Goal: Information Seeking & Learning: Learn about a topic

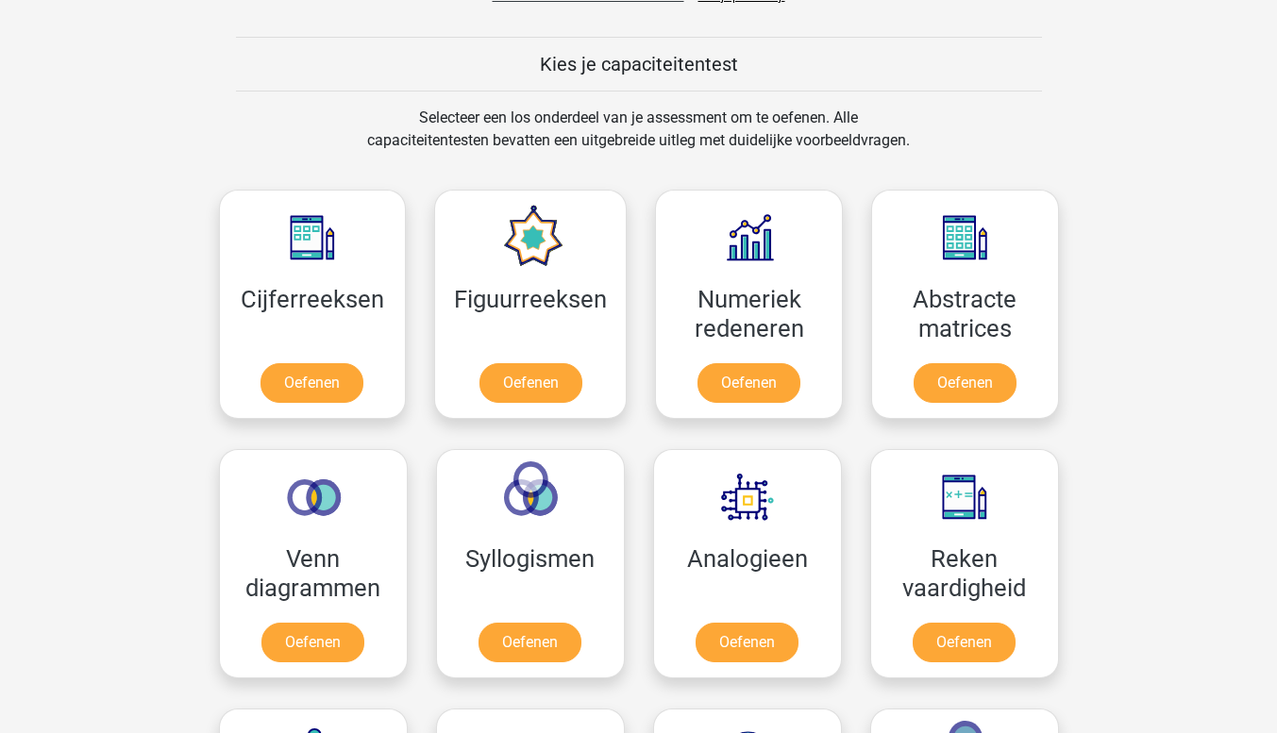
scroll to position [755, 0]
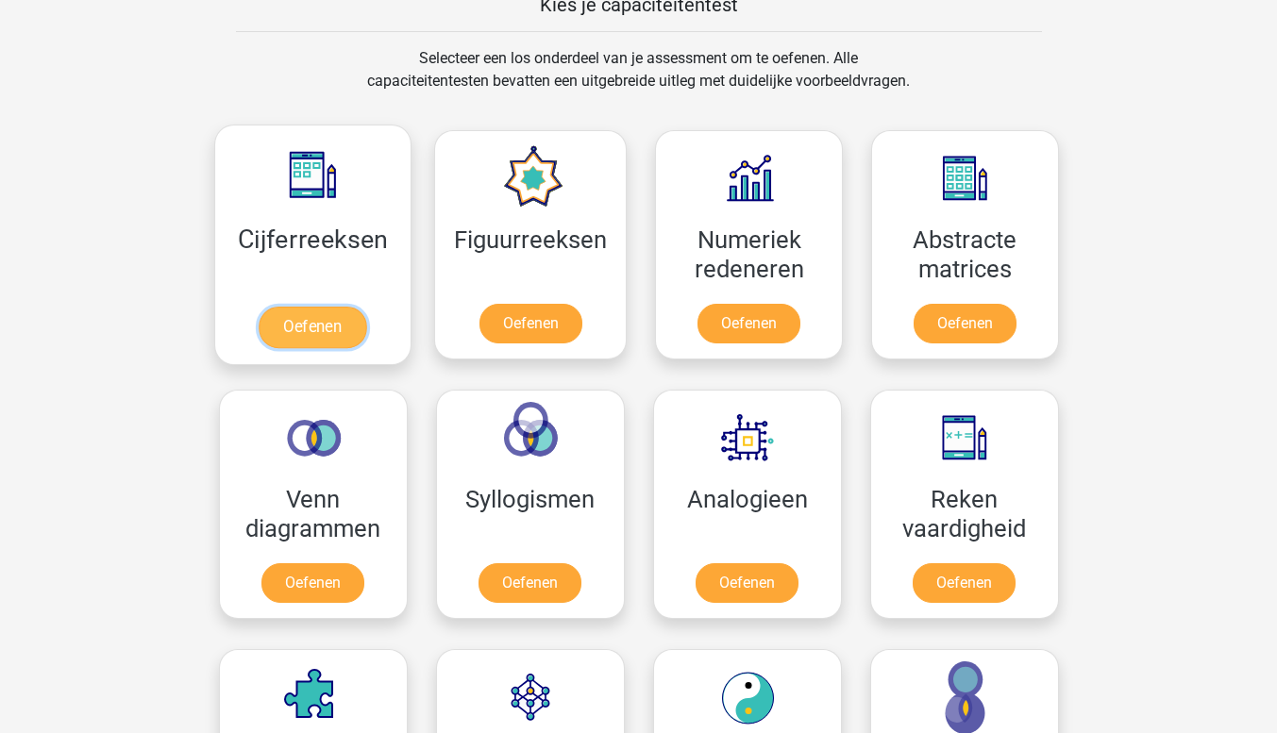
click at [299, 320] on link "Oefenen" at bounding box center [313, 328] width 108 height 42
click at [329, 327] on link "Oefenen" at bounding box center [313, 328] width 108 height 42
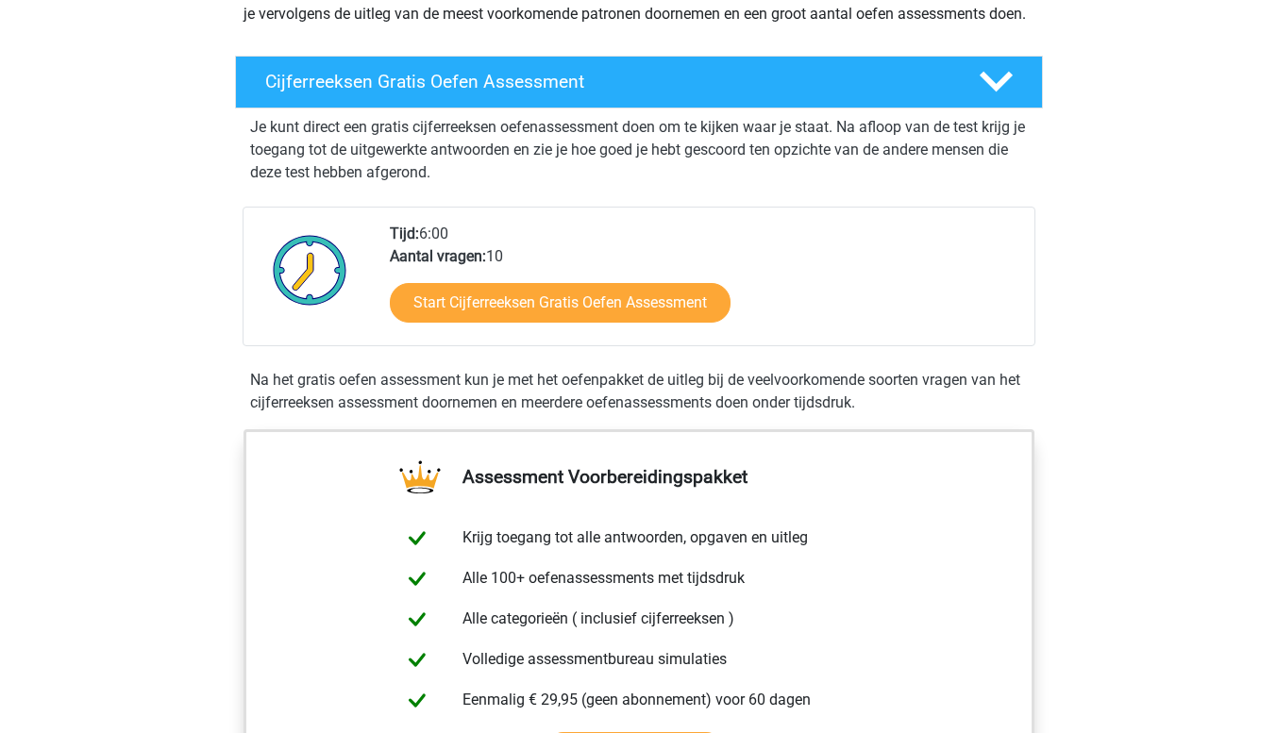
scroll to position [283, 0]
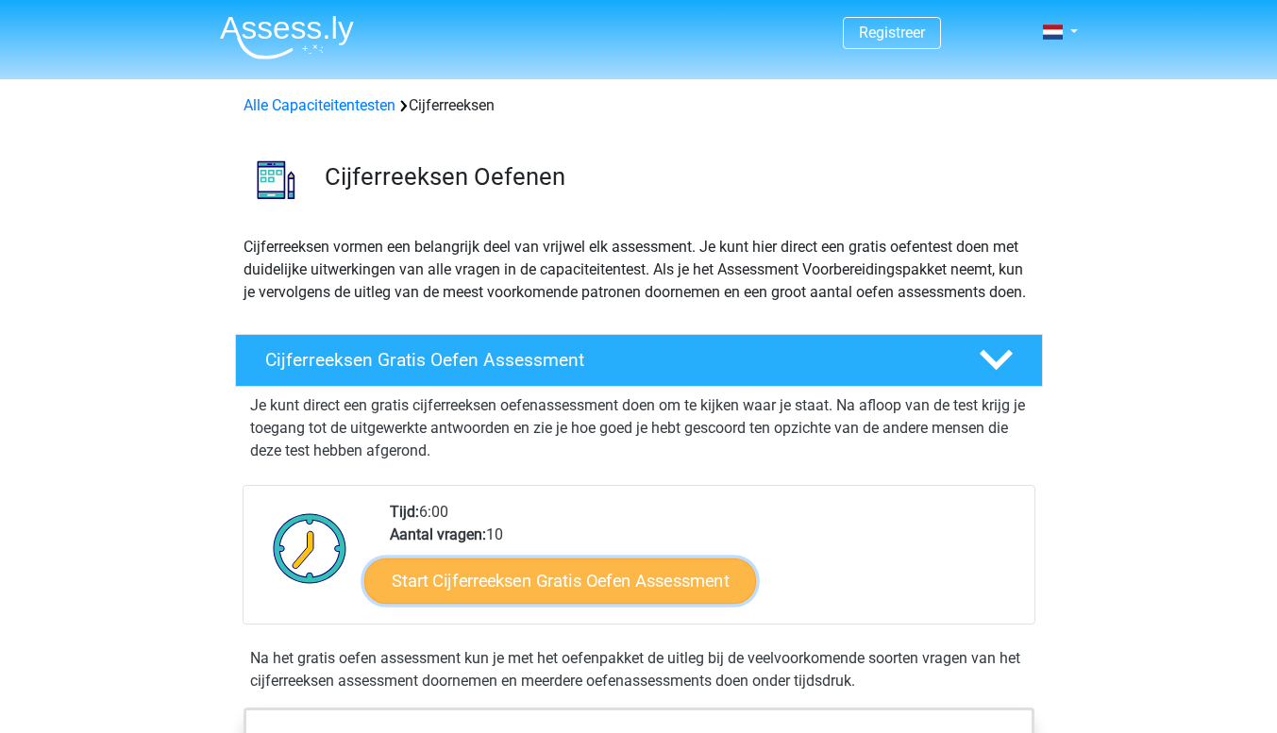
click at [501, 603] on link "Start Cijferreeksen Gratis Oefen Assessment" at bounding box center [560, 580] width 392 height 45
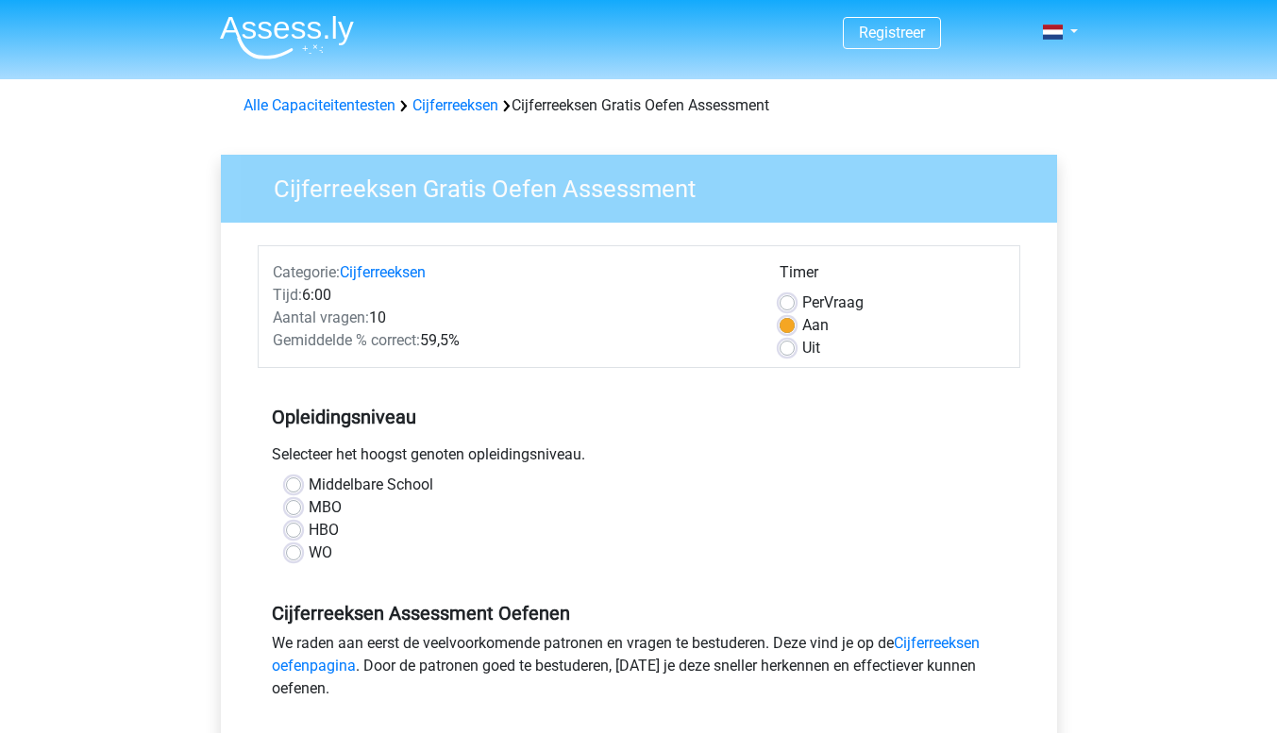
click at [309, 507] on label "MBO" at bounding box center [325, 508] width 33 height 23
click at [291, 507] on input "MBO" at bounding box center [293, 506] width 15 height 19
radio input "true"
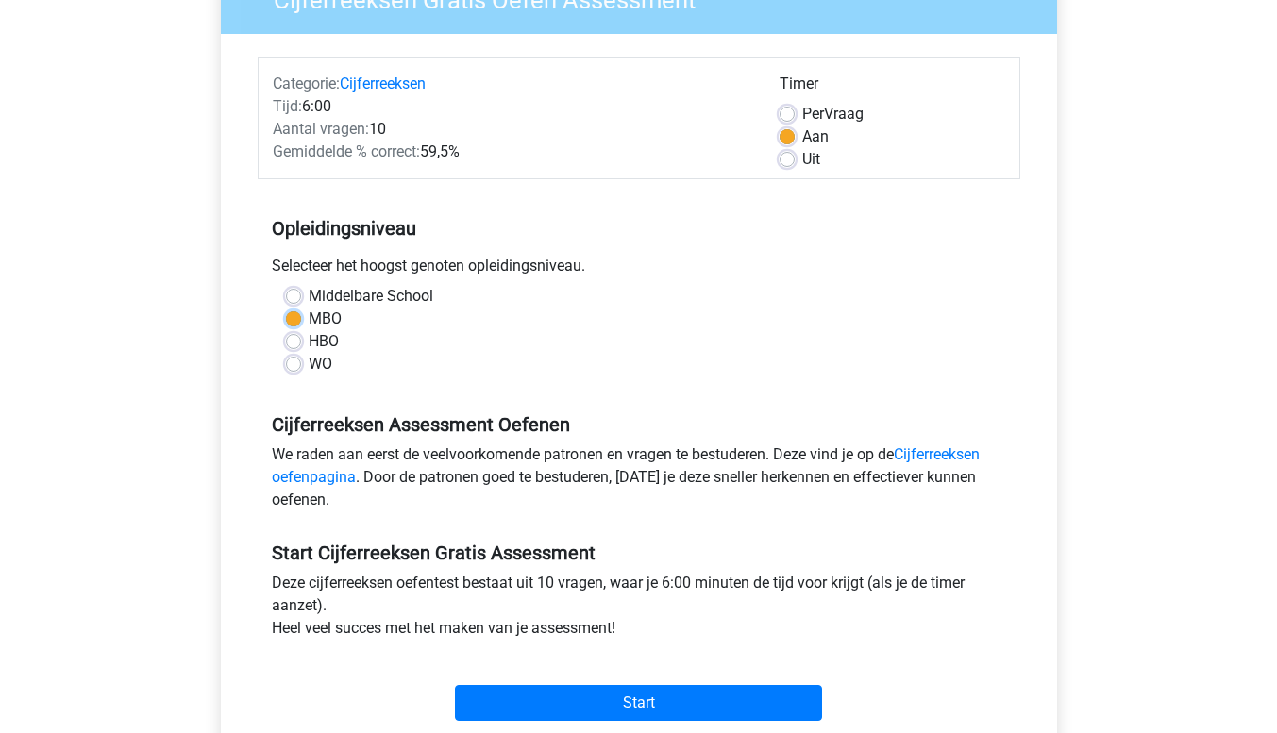
scroll to position [378, 0]
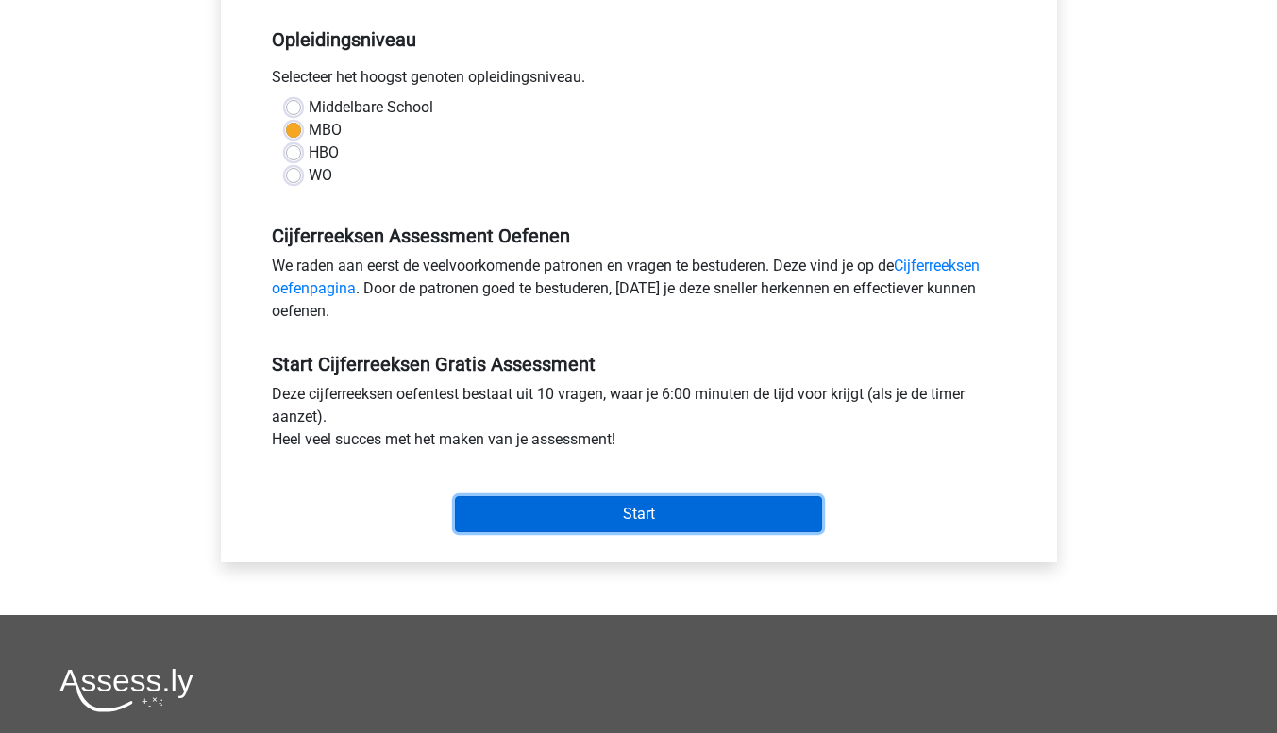
click at [615, 510] on input "Start" at bounding box center [638, 515] width 367 height 36
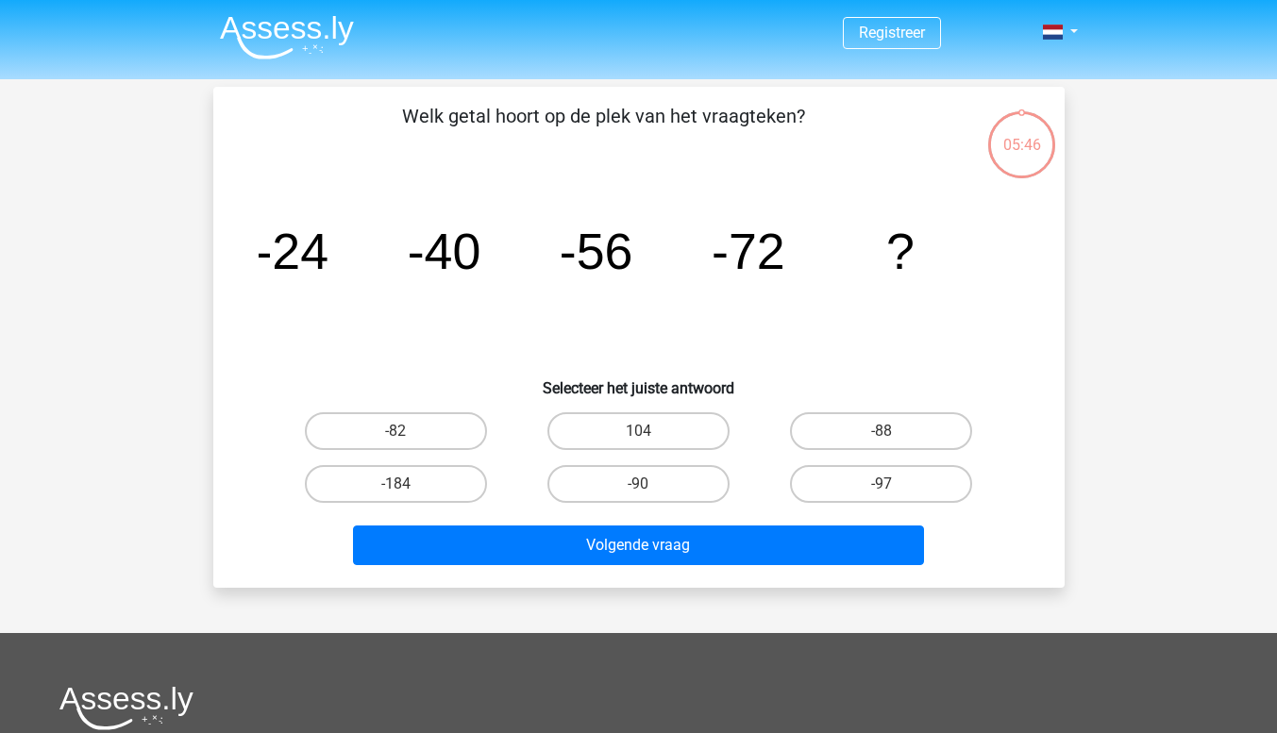
scroll to position [94, 0]
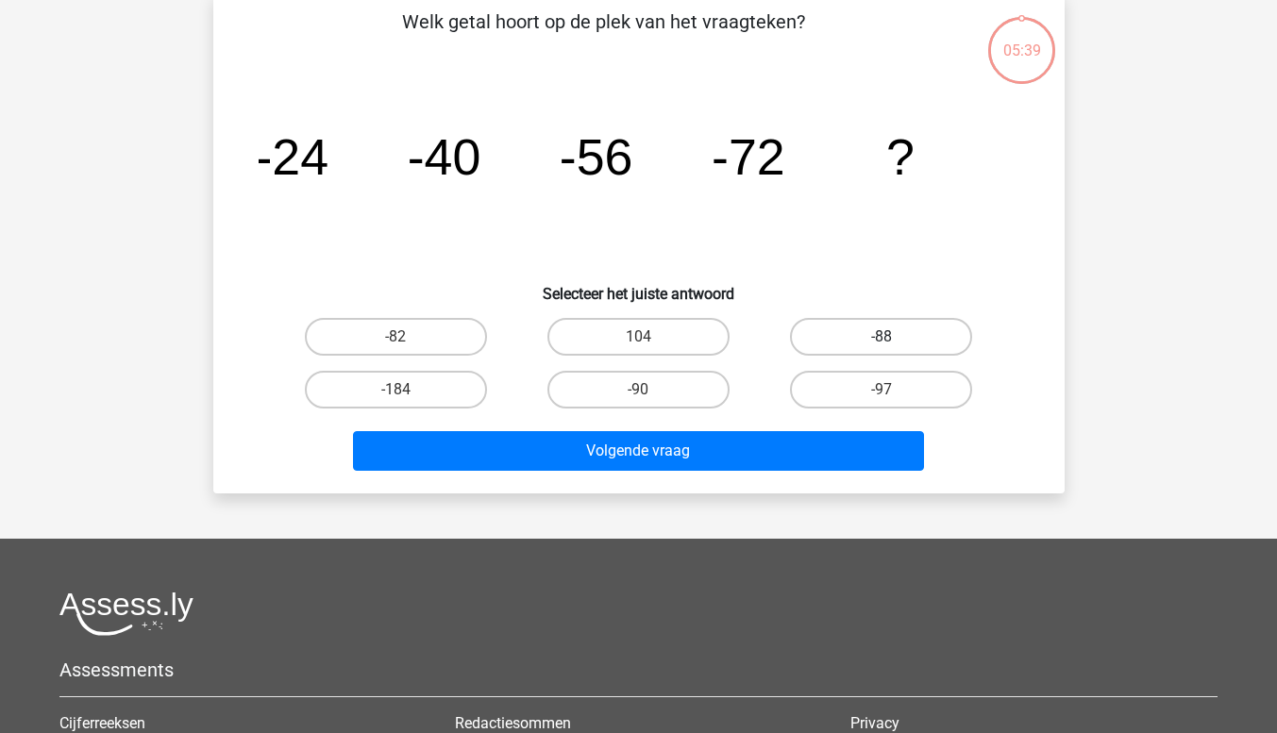
click at [917, 343] on label "-88" at bounding box center [881, 337] width 182 height 38
click at [894, 343] on input "-88" at bounding box center [888, 343] width 12 height 12
radio input "true"
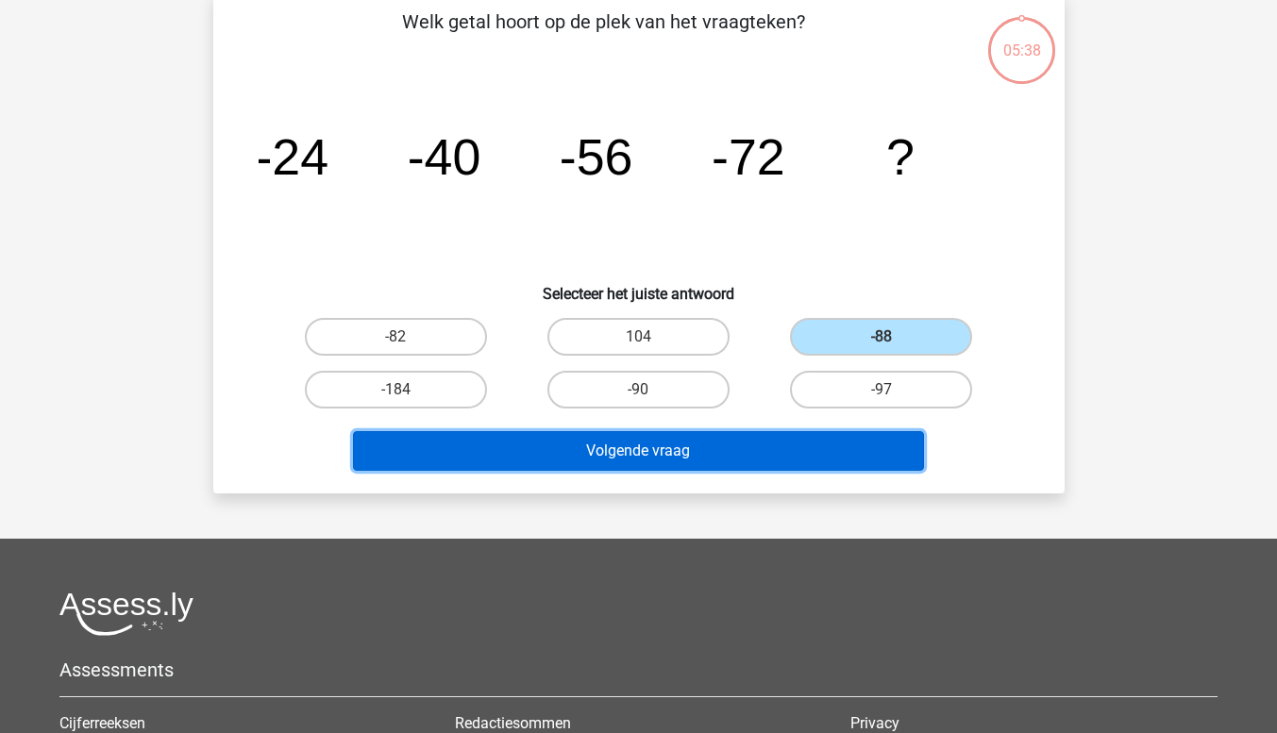
click at [742, 451] on button "Volgende vraag" at bounding box center [638, 451] width 571 height 40
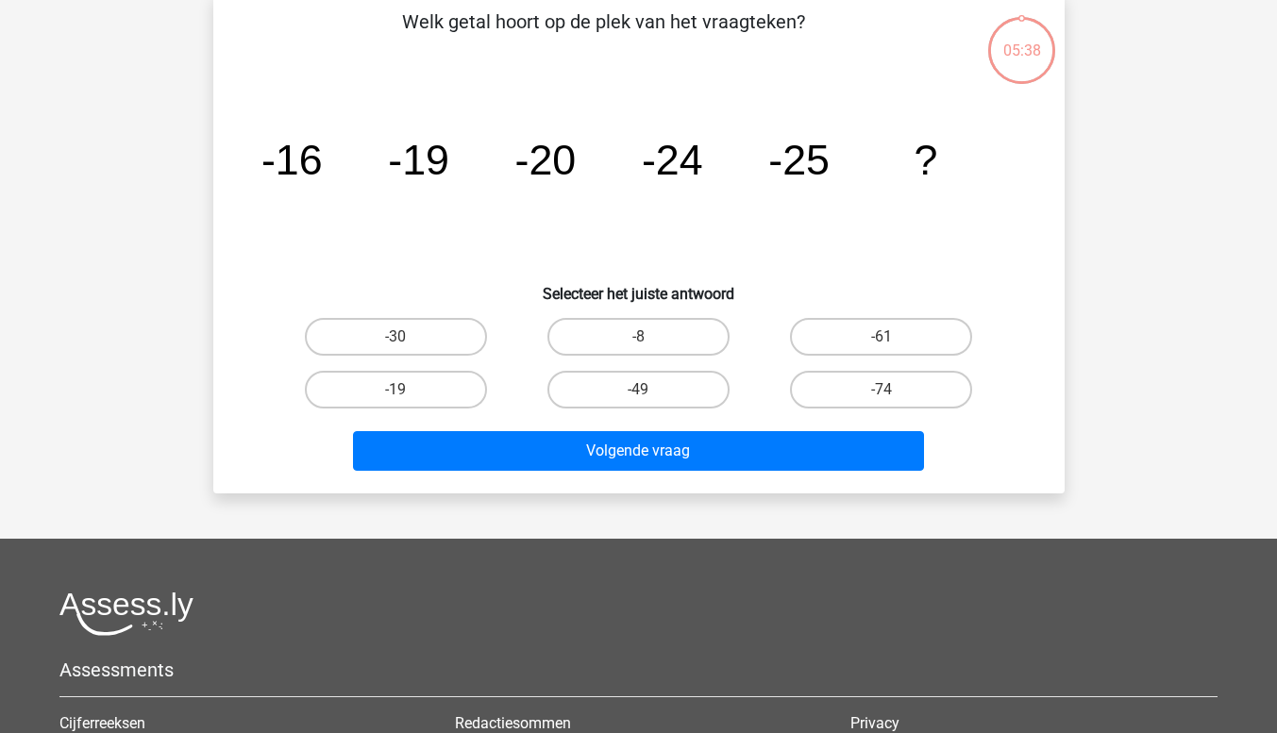
scroll to position [87, 0]
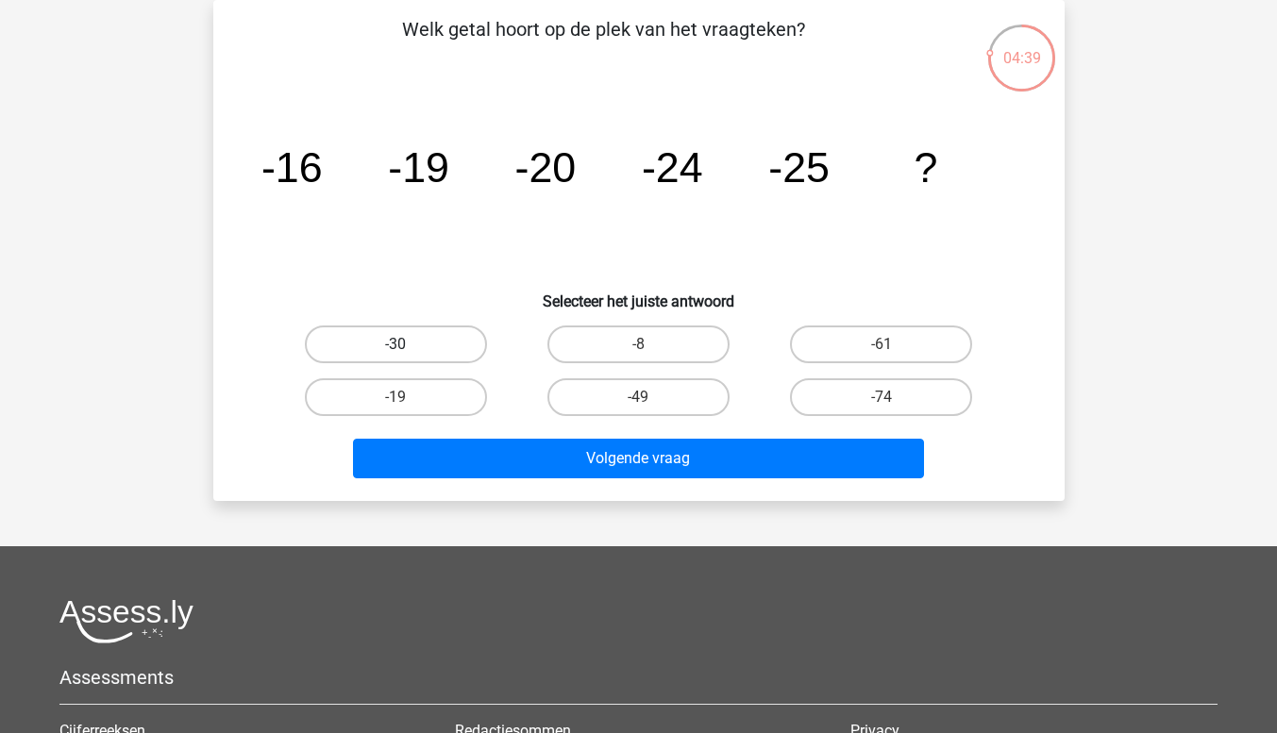
click at [401, 343] on label "-30" at bounding box center [396, 345] width 182 height 38
click at [401, 345] on input "-30" at bounding box center [402, 351] width 12 height 12
radio input "true"
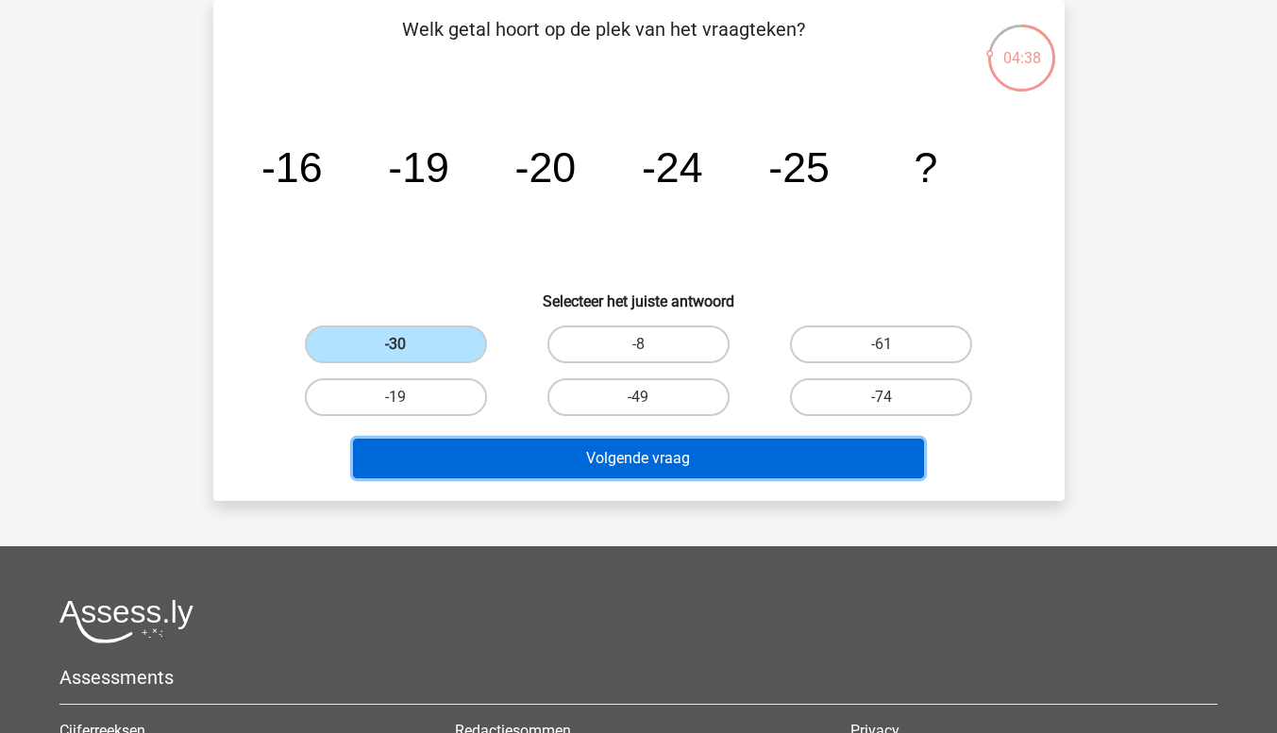
click at [602, 463] on button "Volgende vraag" at bounding box center [638, 459] width 571 height 40
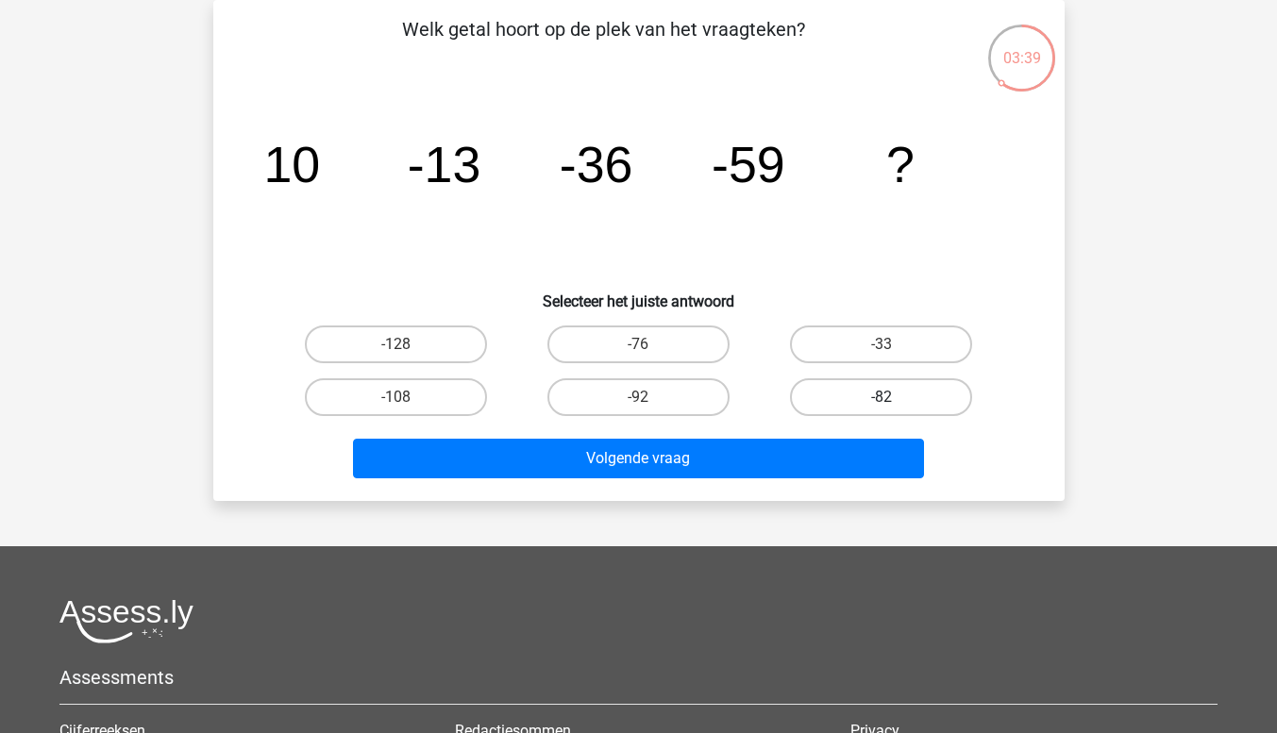
click at [865, 395] on label "-82" at bounding box center [881, 398] width 182 height 38
click at [882, 397] on input "-82" at bounding box center [888, 403] width 12 height 12
radio input "true"
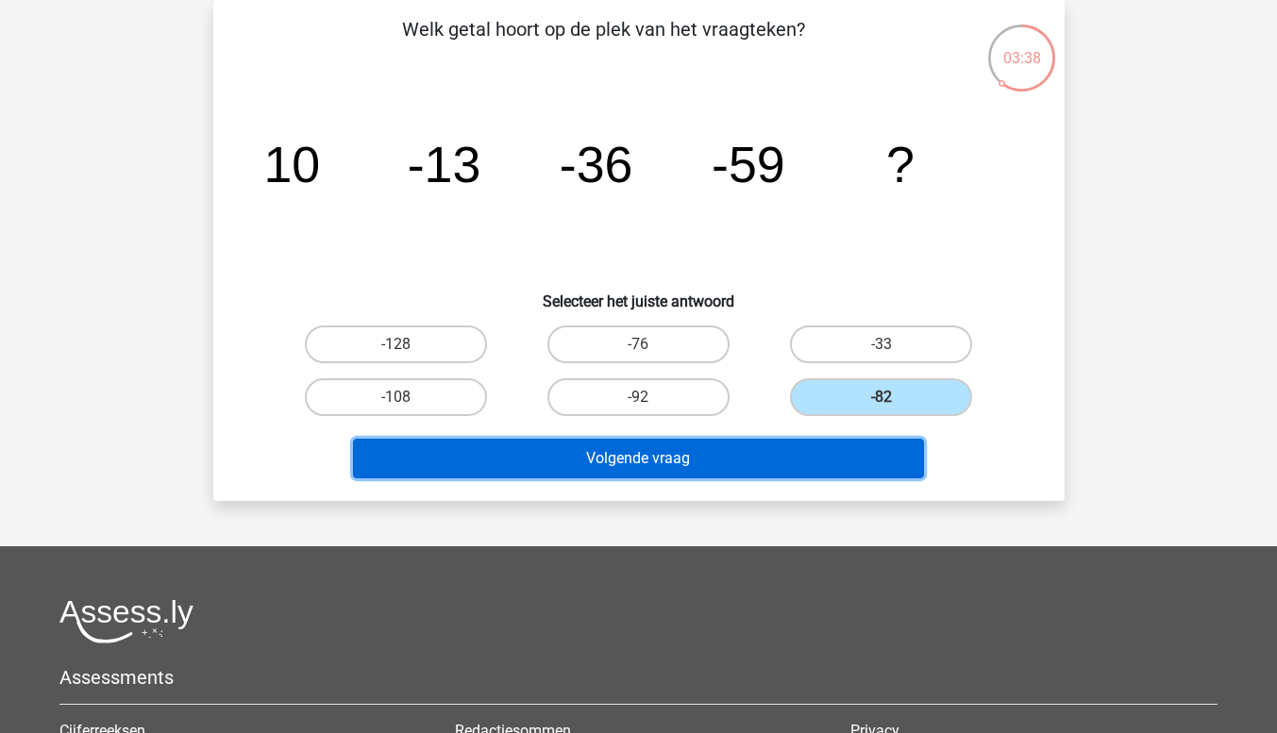
click at [718, 459] on button "Volgende vraag" at bounding box center [638, 459] width 571 height 40
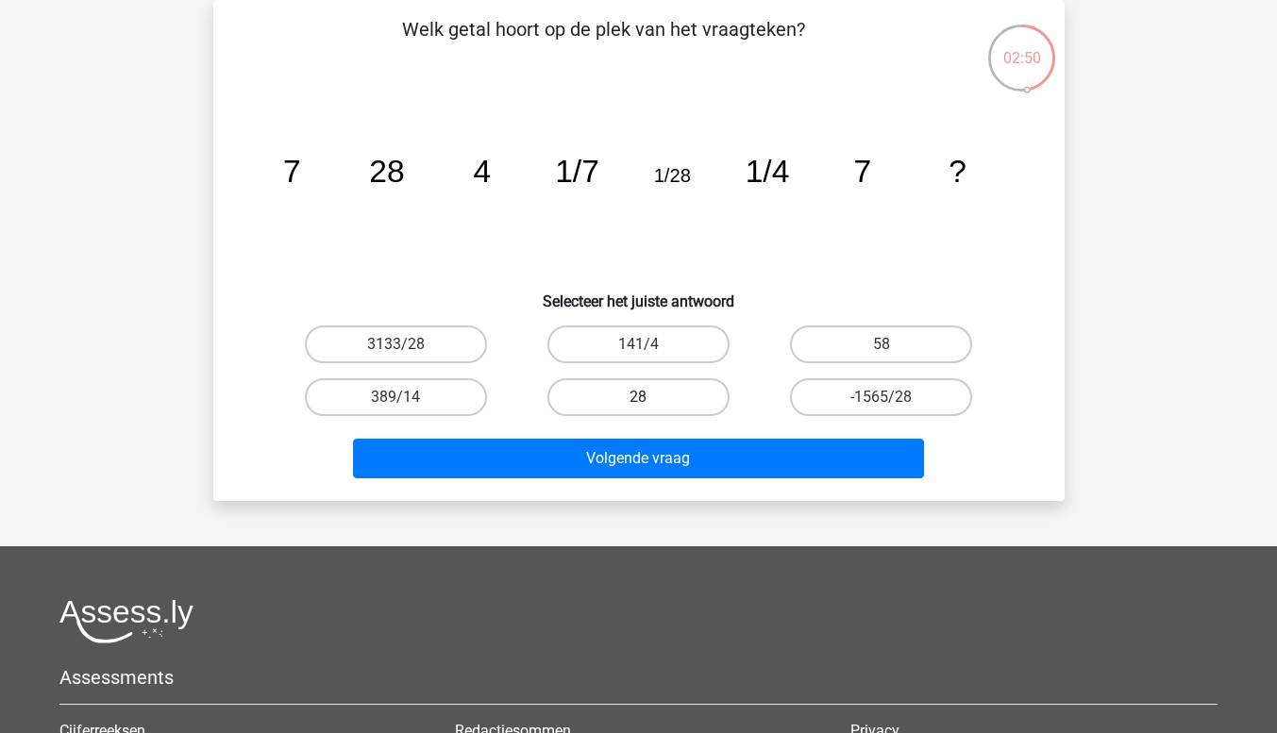
click at [641, 392] on label "28" at bounding box center [639, 398] width 182 height 38
click at [641, 397] on input "28" at bounding box center [644, 403] width 12 height 12
radio input "true"
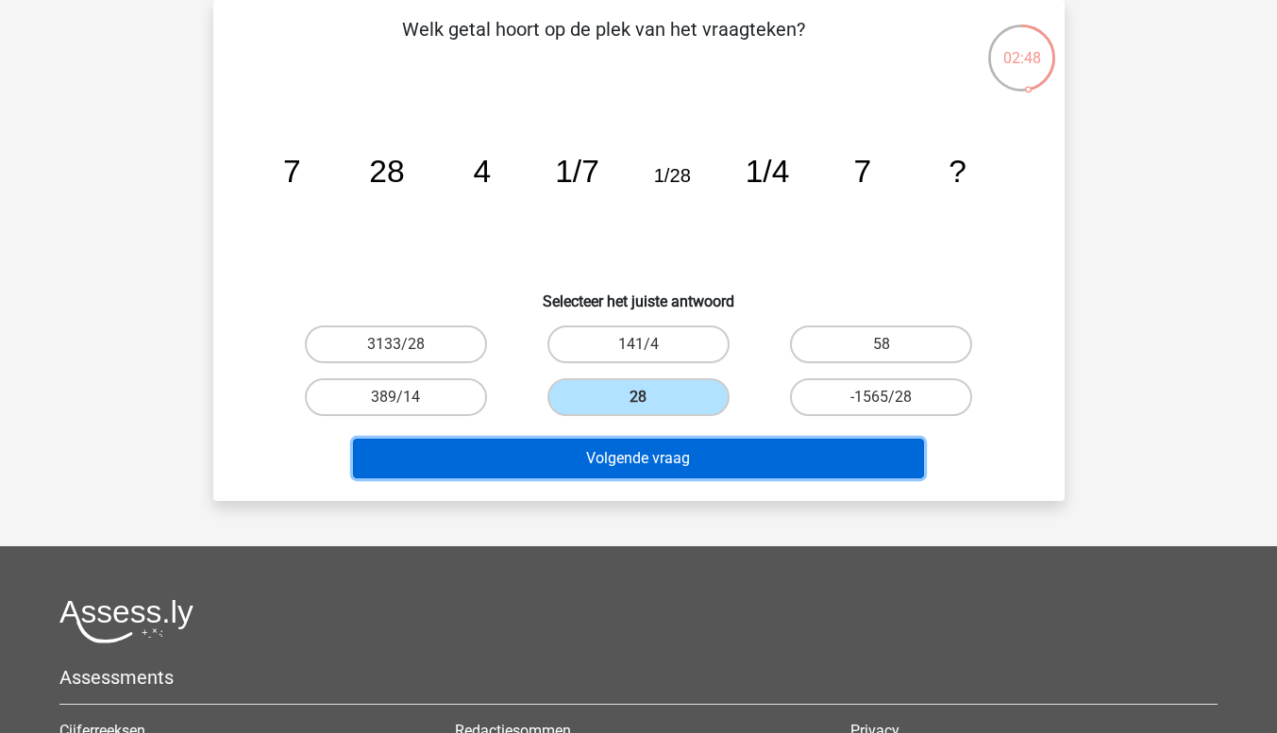
click at [641, 451] on button "Volgende vraag" at bounding box center [638, 459] width 571 height 40
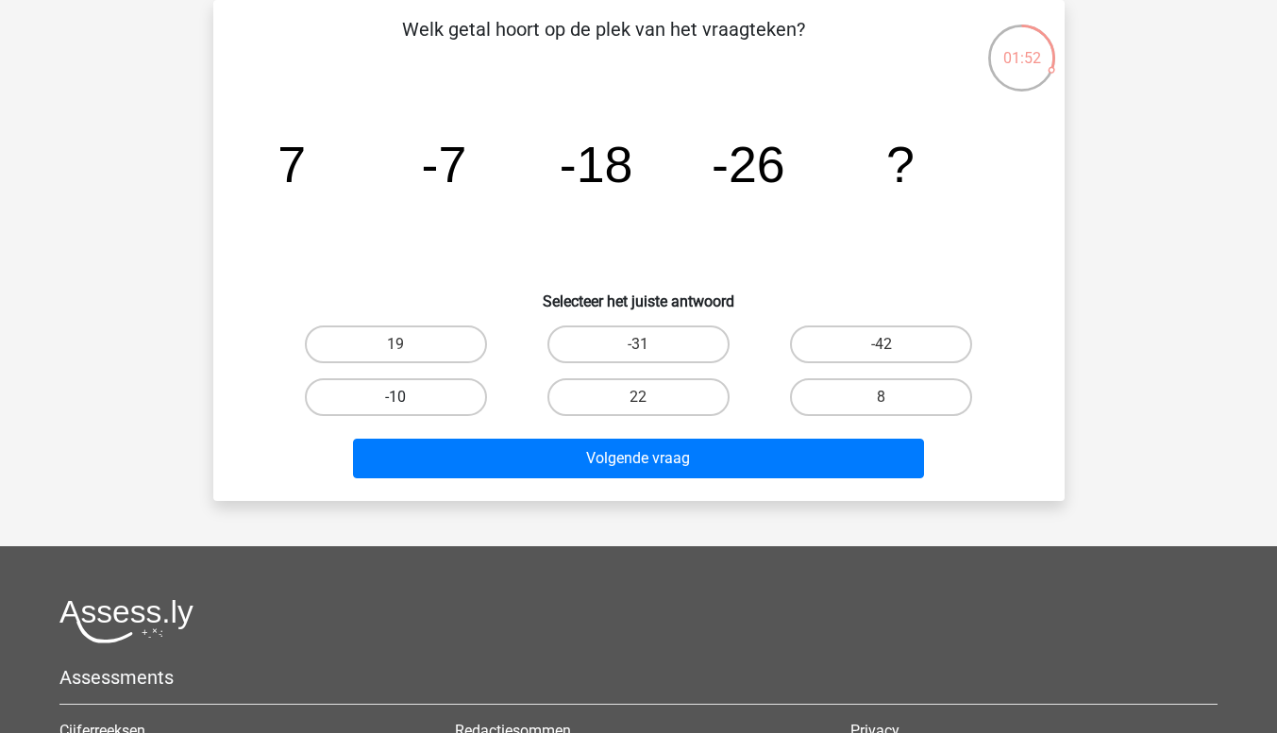
click at [401, 392] on label "-10" at bounding box center [396, 398] width 182 height 38
click at [401, 397] on input "-10" at bounding box center [402, 403] width 12 height 12
radio input "true"
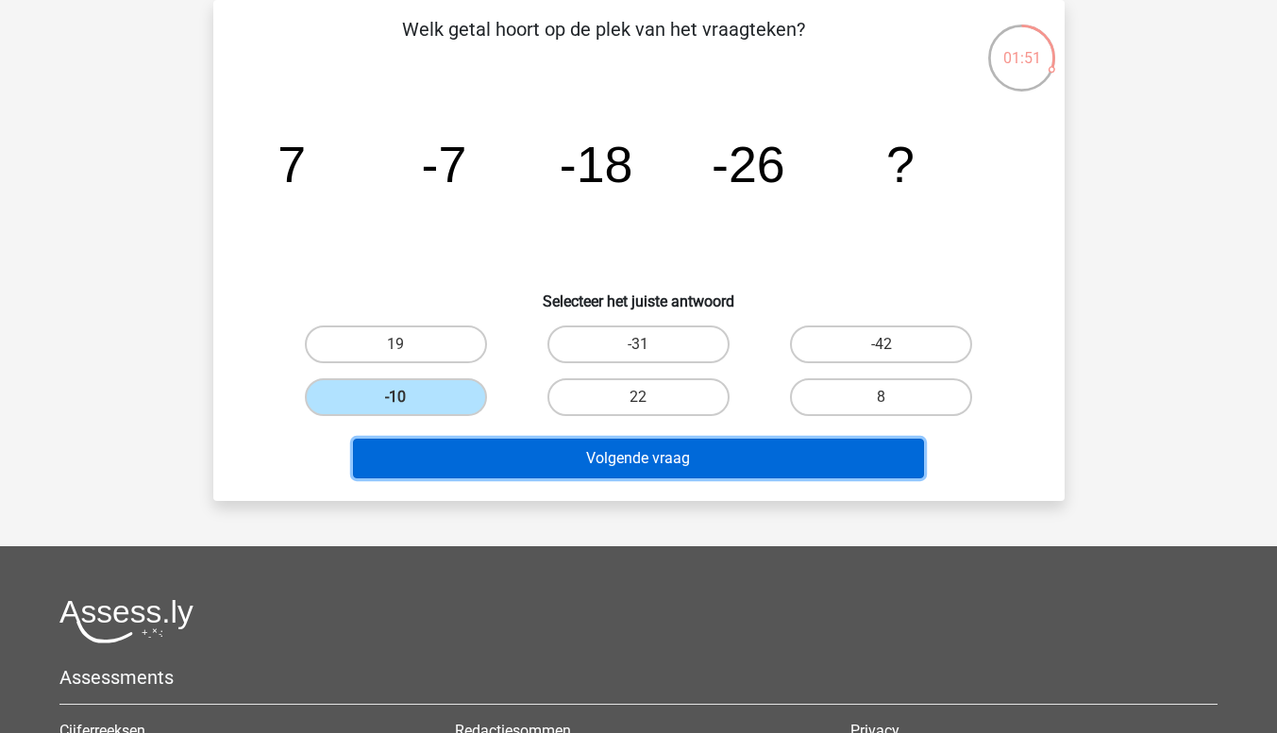
click at [604, 447] on button "Volgende vraag" at bounding box center [638, 459] width 571 height 40
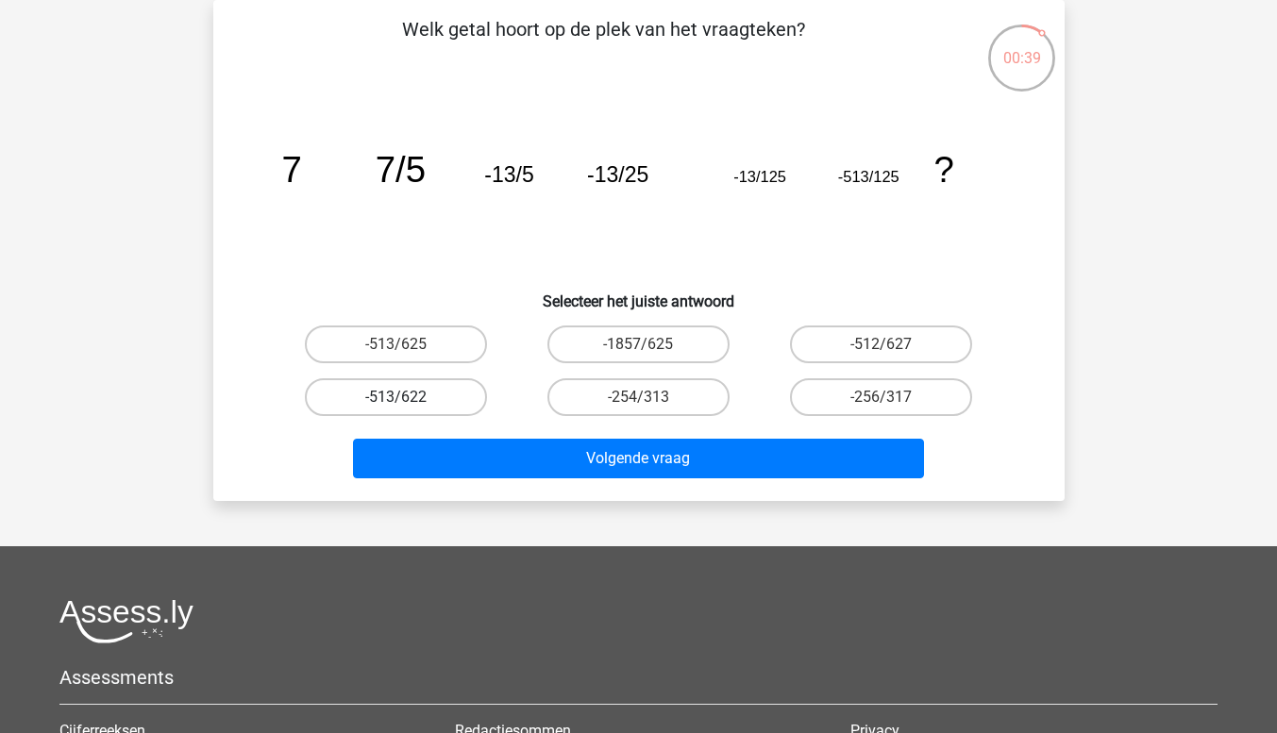
click at [403, 394] on label "-513/622" at bounding box center [396, 398] width 182 height 38
click at [403, 397] on input "-513/622" at bounding box center [402, 403] width 12 height 12
radio input "true"
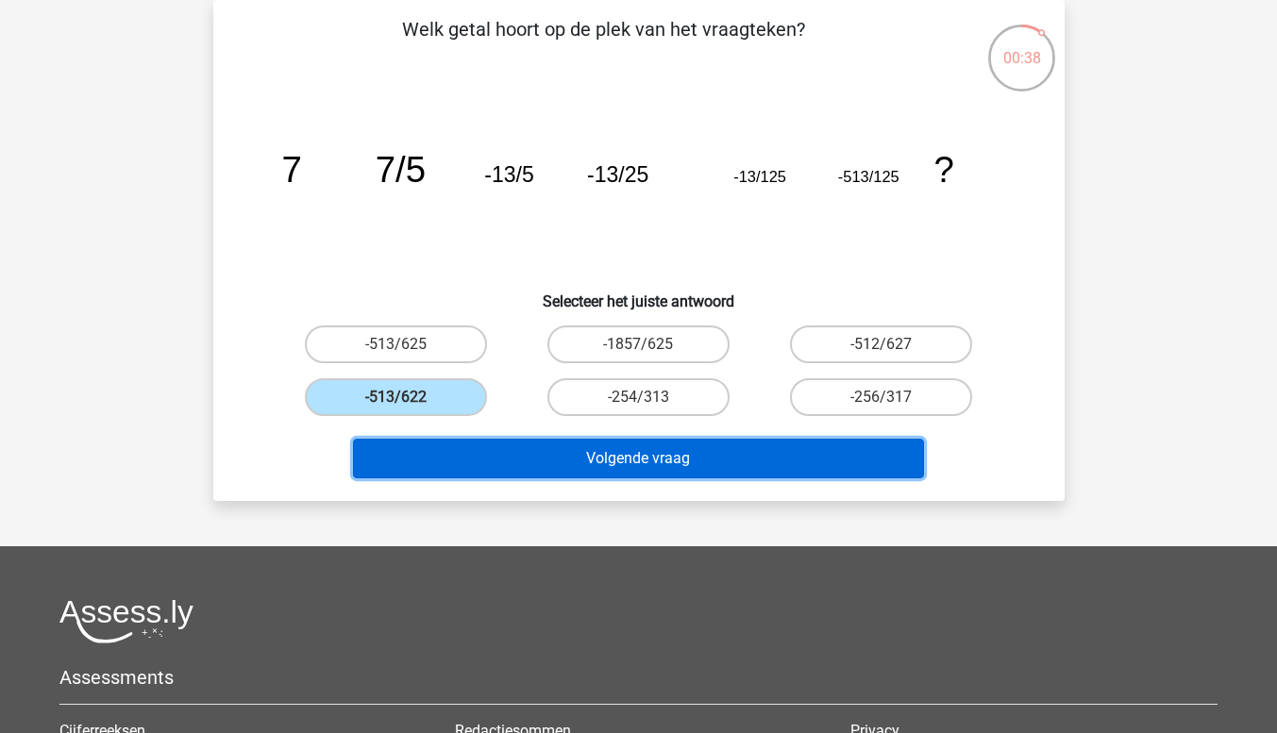
click at [564, 461] on button "Volgende vraag" at bounding box center [638, 459] width 571 height 40
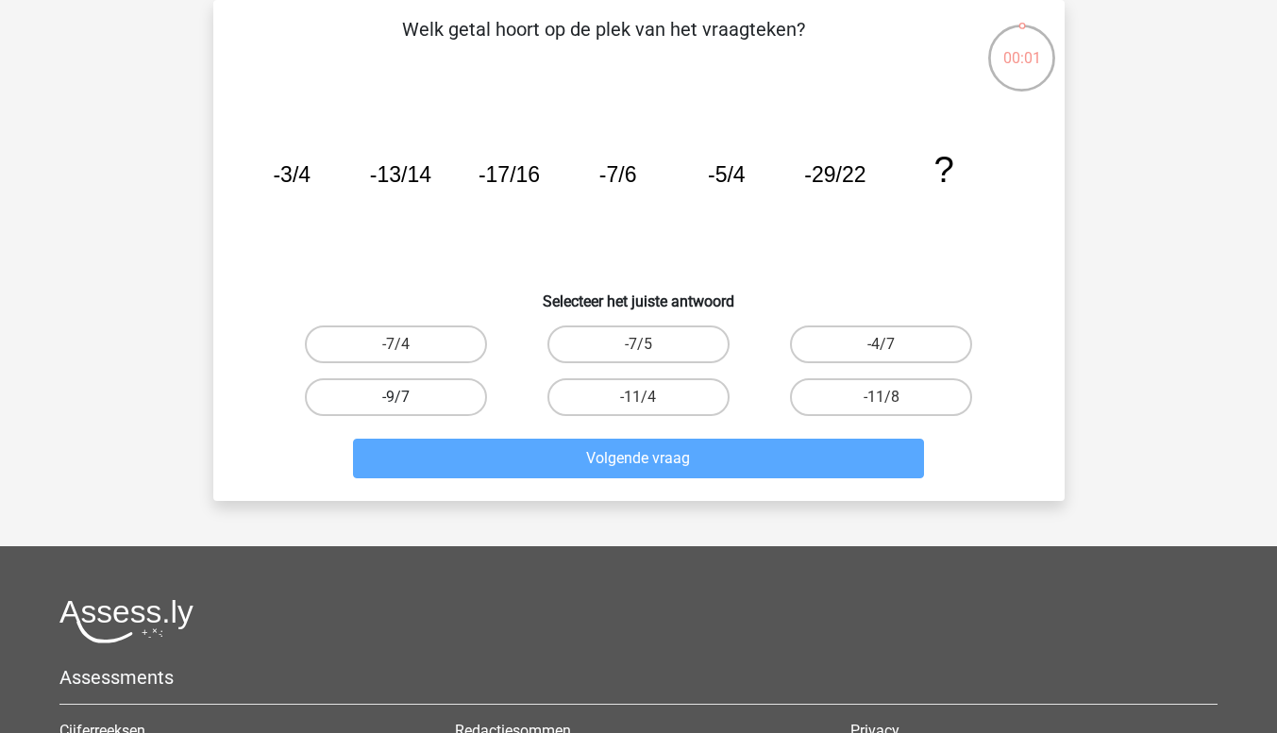
click at [394, 396] on label "-9/7" at bounding box center [396, 398] width 182 height 38
click at [396, 397] on input "-9/7" at bounding box center [402, 403] width 12 height 12
radio input "true"
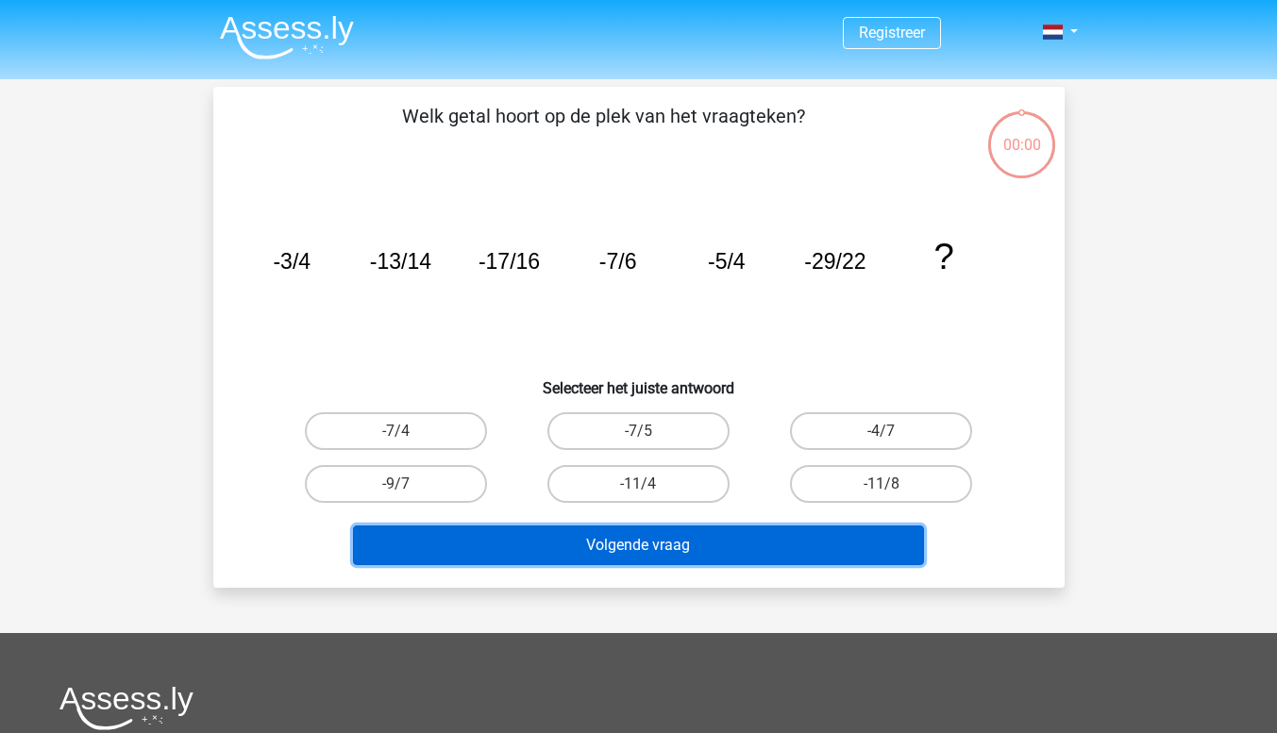
scroll to position [87, 0]
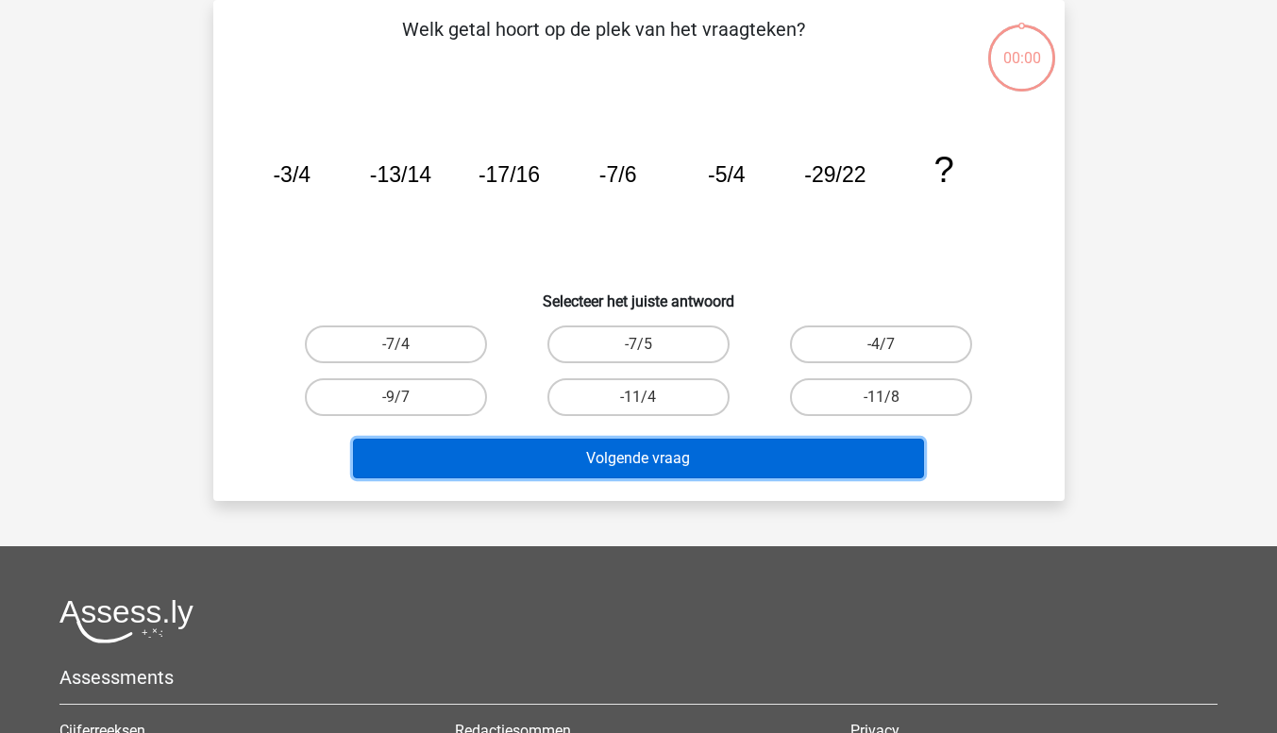
click at [509, 451] on button "Volgende vraag" at bounding box center [638, 459] width 571 height 40
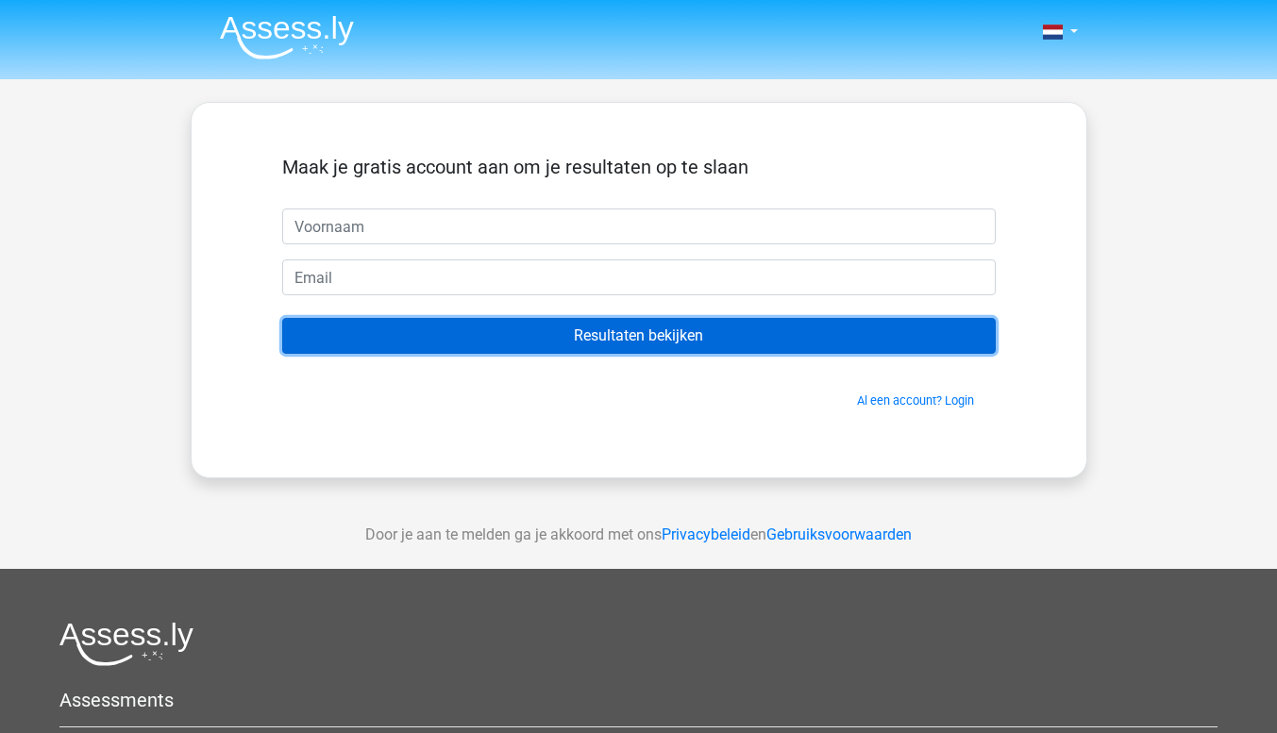
click at [626, 340] on input "Resultaten bekijken" at bounding box center [639, 336] width 714 height 36
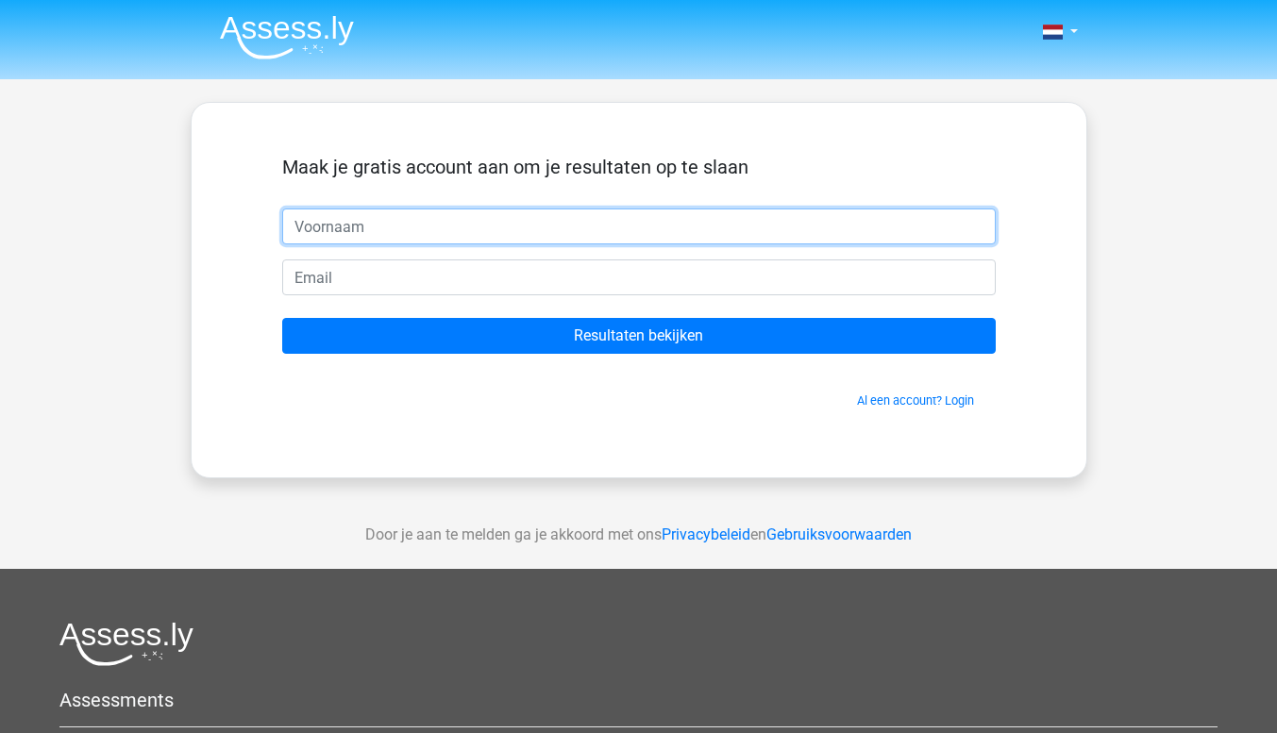
click at [320, 222] on input "text" at bounding box center [639, 227] width 714 height 36
type input "[PERSON_NAME]"
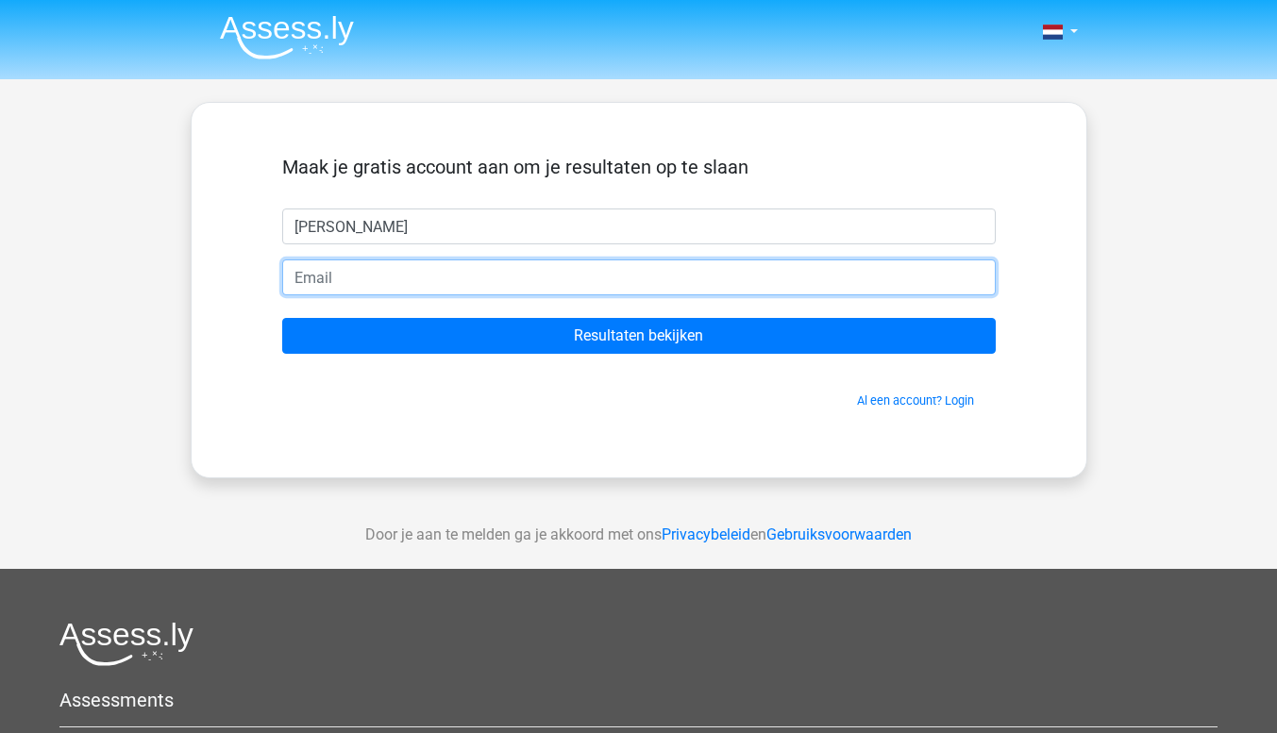
drag, startPoint x: 311, startPoint y: 268, endPoint x: 331, endPoint y: 282, distance: 25.1
click at [311, 268] on input "email" at bounding box center [639, 278] width 714 height 36
type input "[EMAIL_ADDRESS][DOMAIN_NAME]"
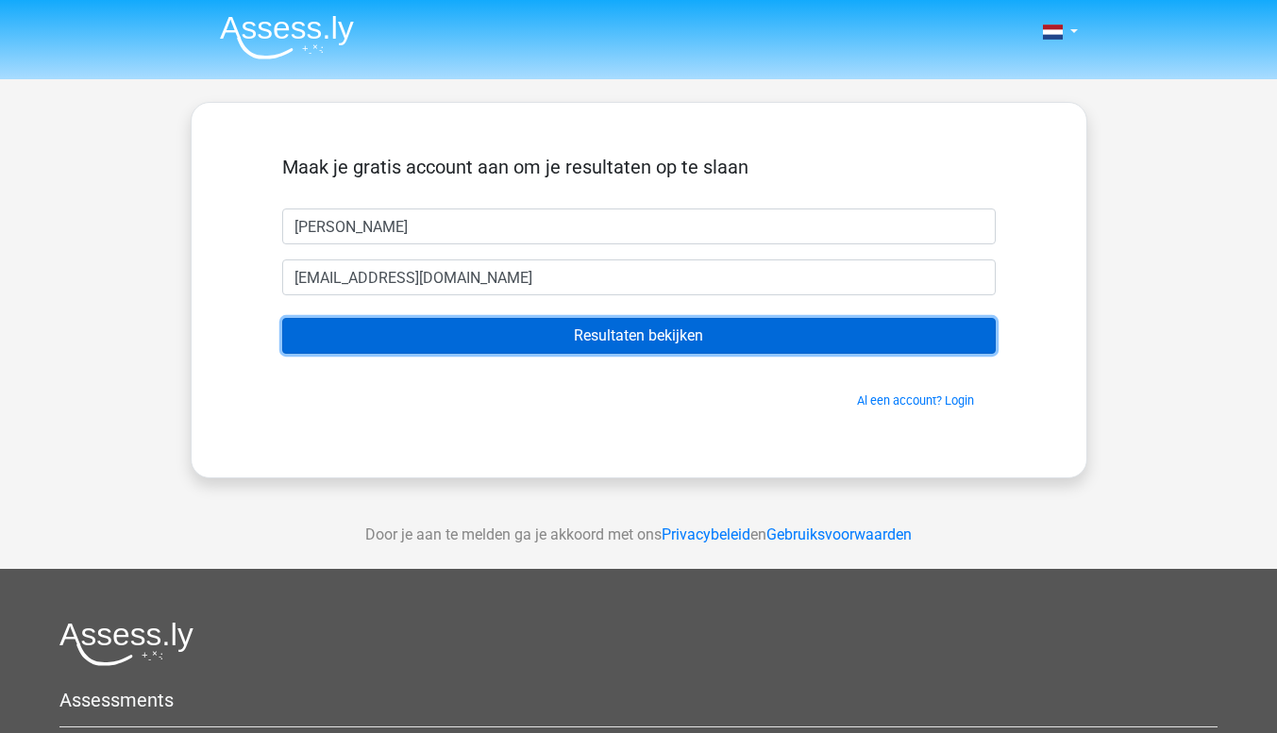
click at [576, 334] on input "Resultaten bekijken" at bounding box center [639, 336] width 714 height 36
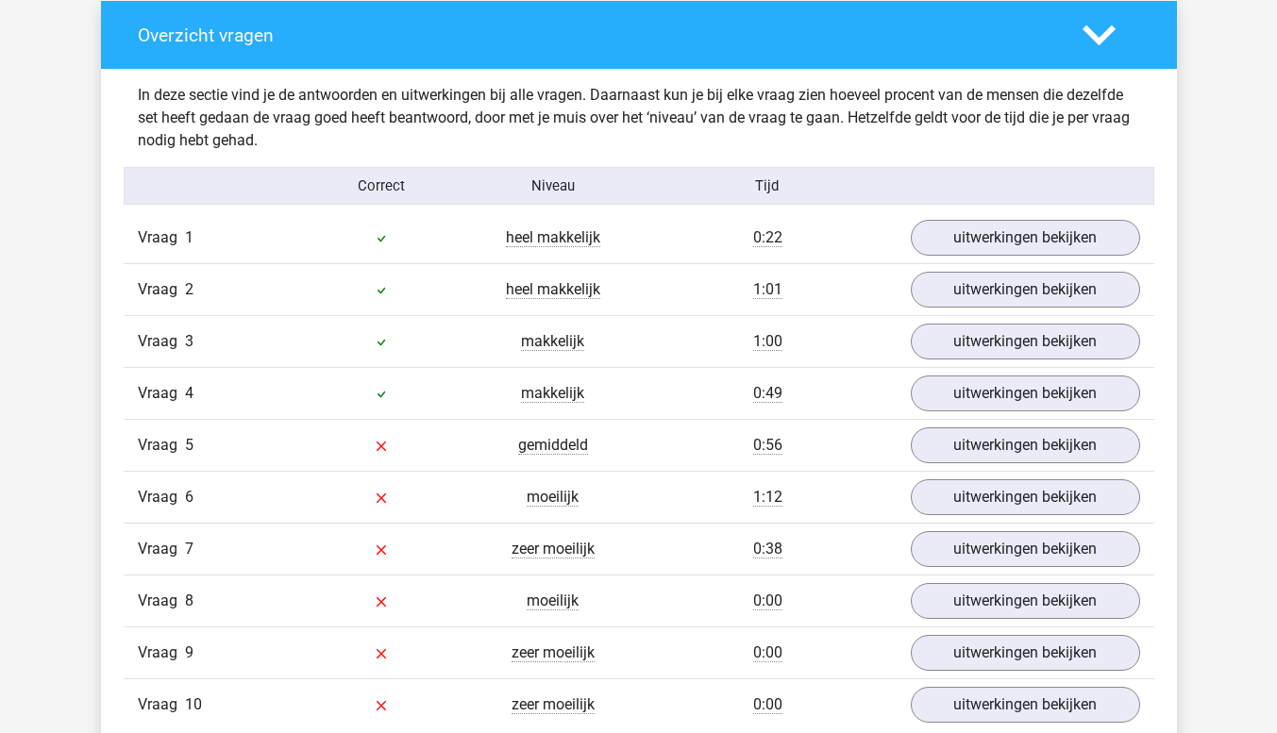
scroll to position [1510, 0]
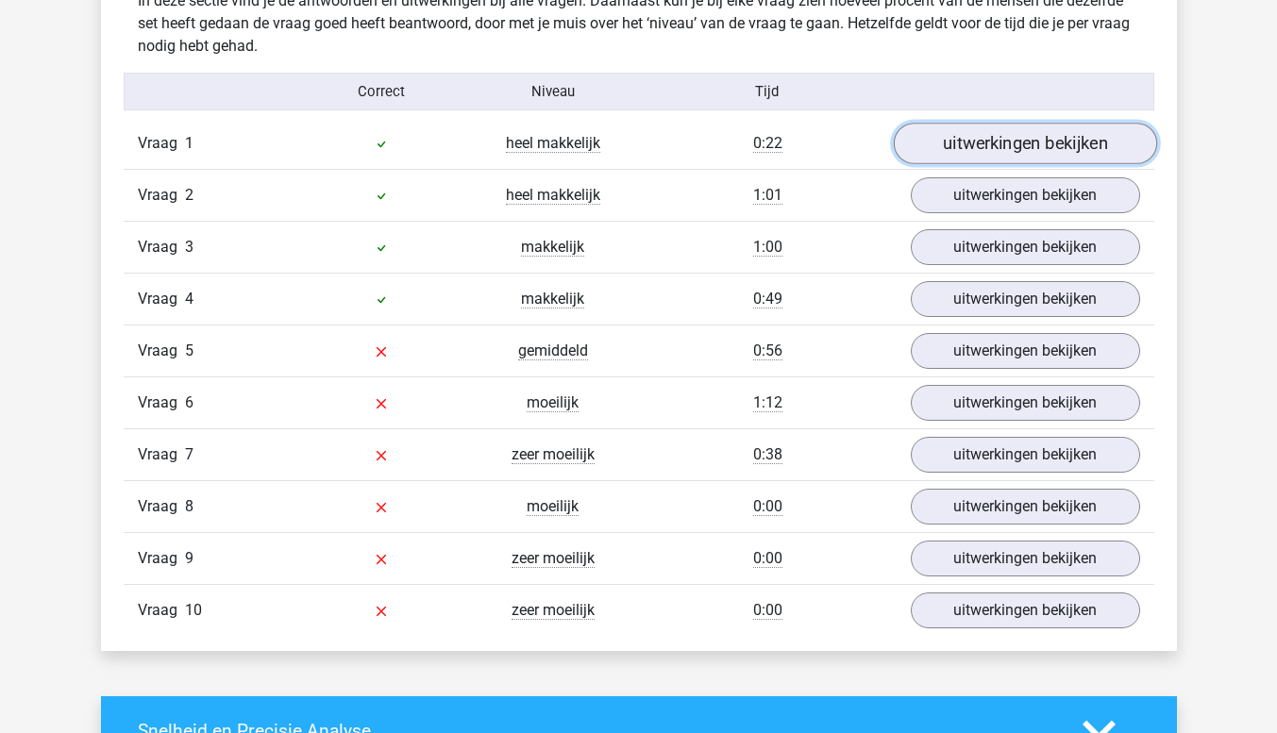
click at [1016, 143] on link "uitwerkingen bekijken" at bounding box center [1024, 145] width 263 height 42
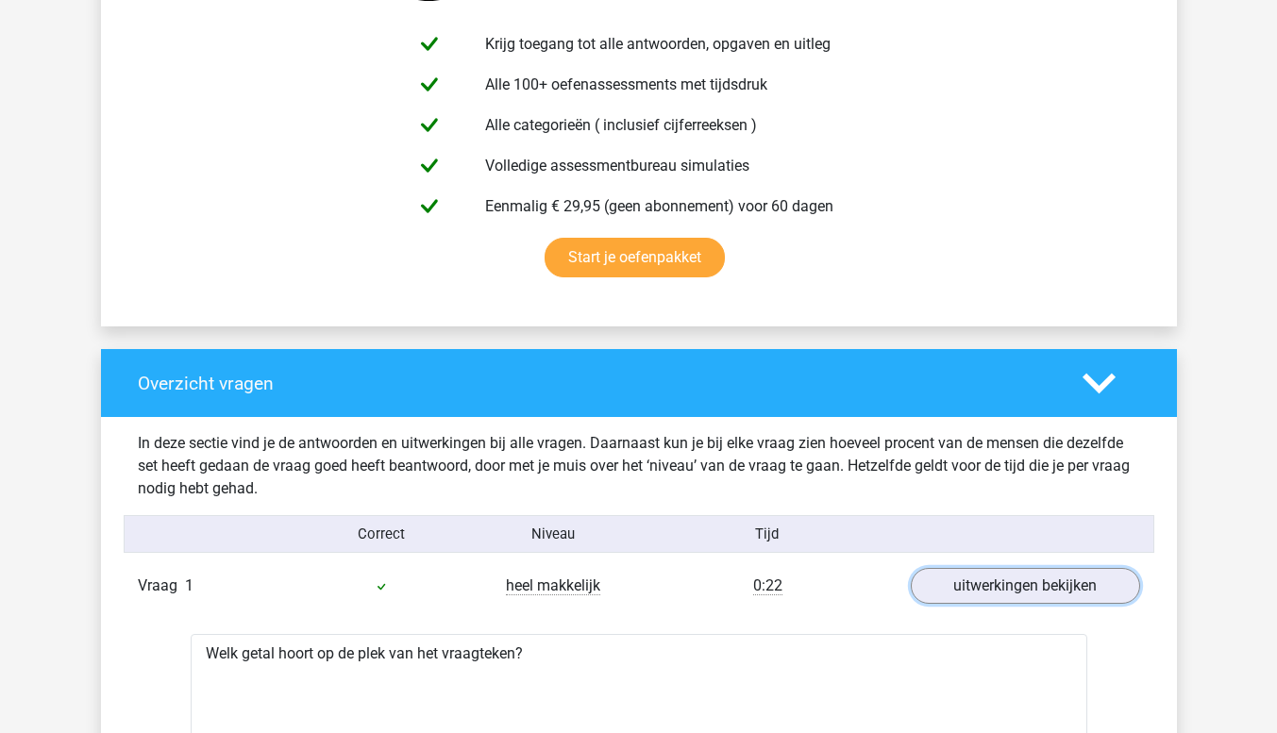
scroll to position [1133, 0]
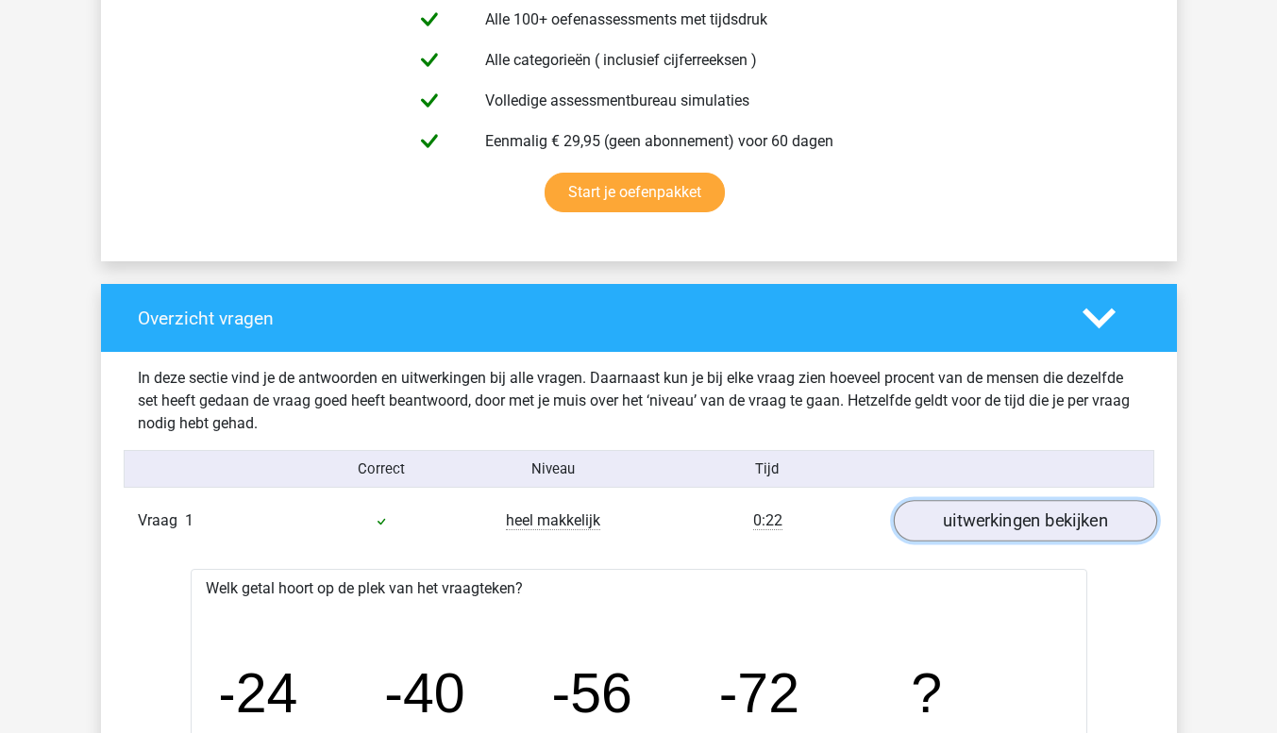
click at [1070, 525] on link "uitwerkingen bekijken" at bounding box center [1024, 522] width 263 height 42
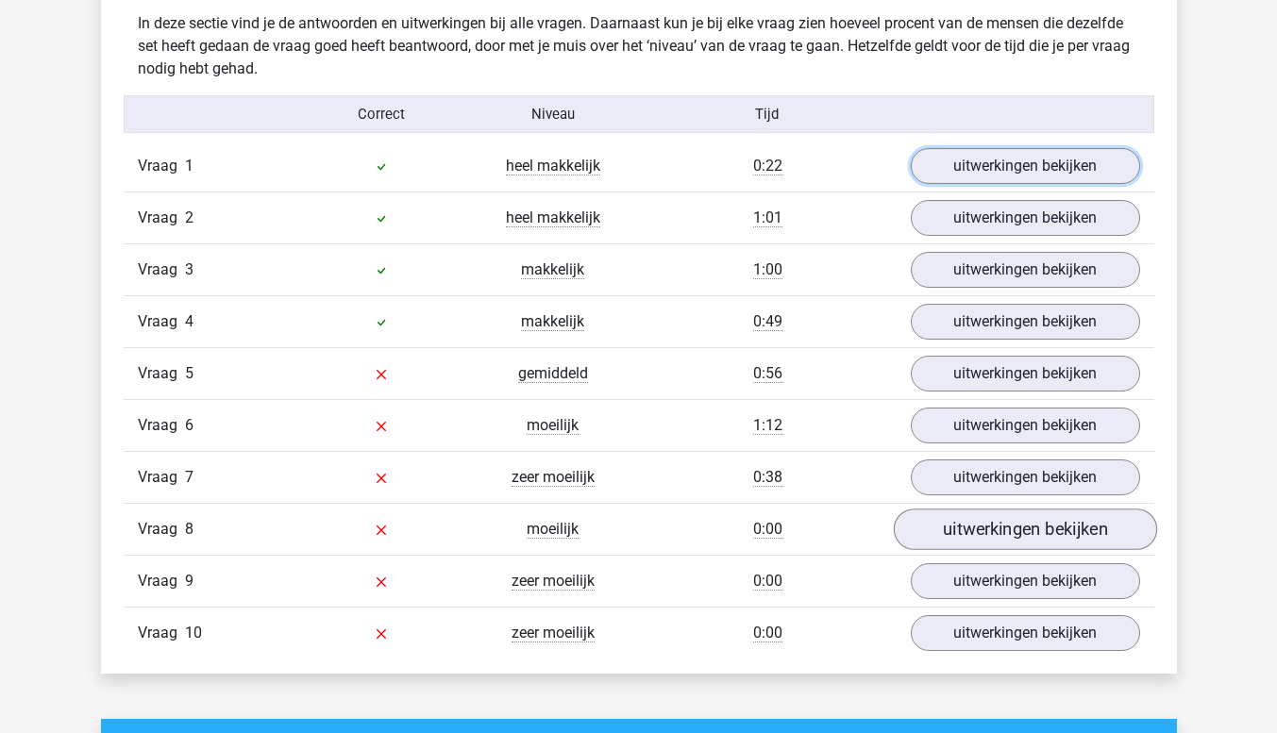
scroll to position [1510, 0]
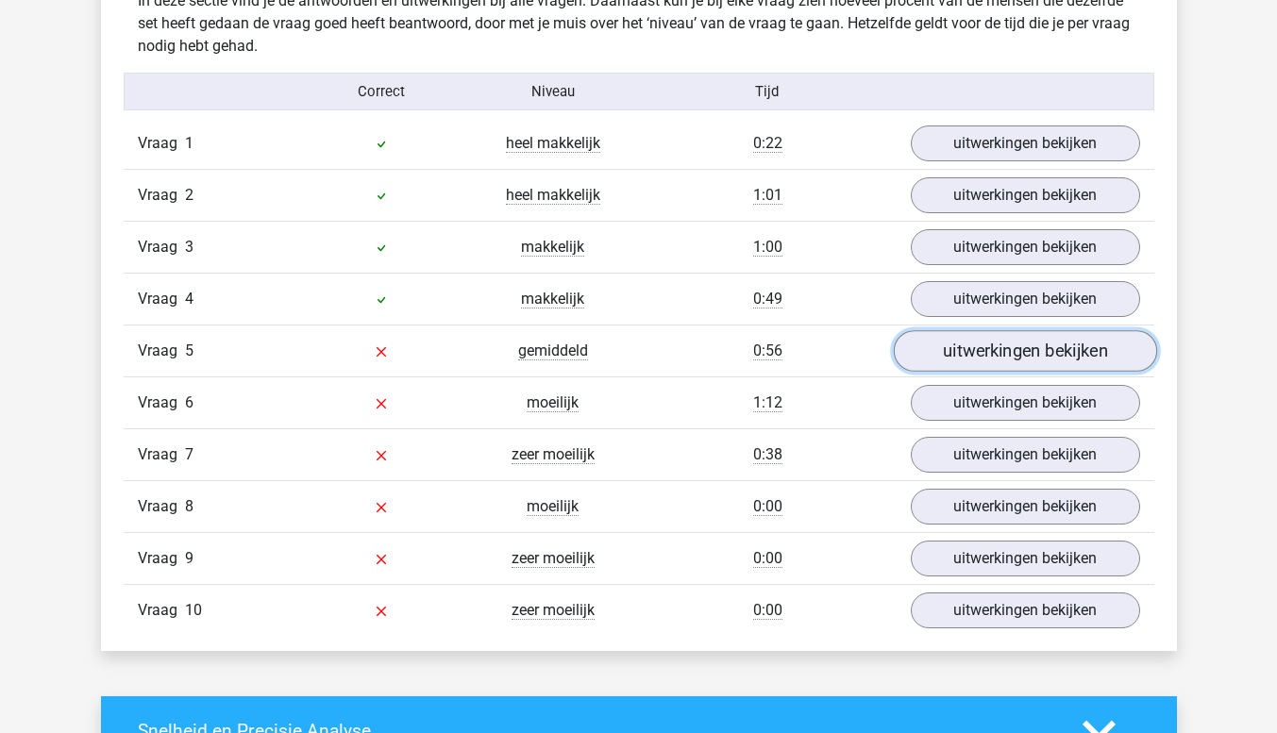
click at [939, 361] on link "uitwerkingen bekijken" at bounding box center [1024, 352] width 263 height 42
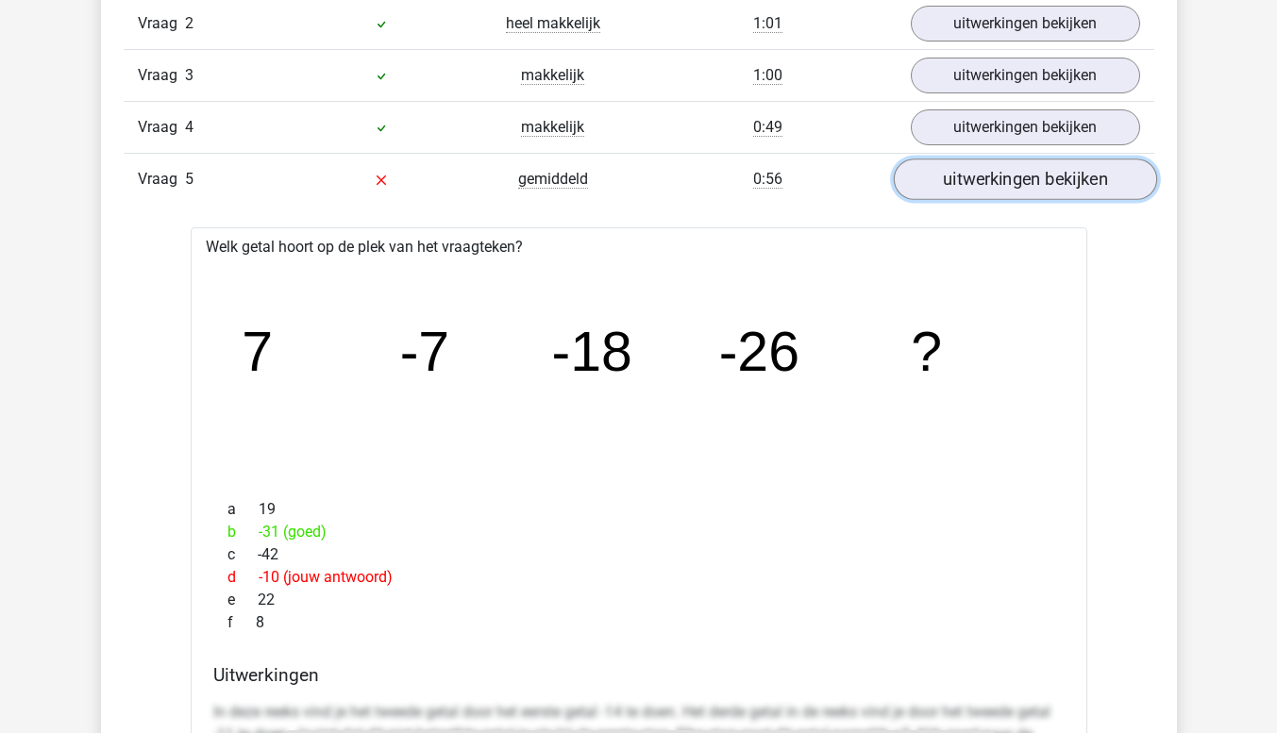
scroll to position [1699, 0]
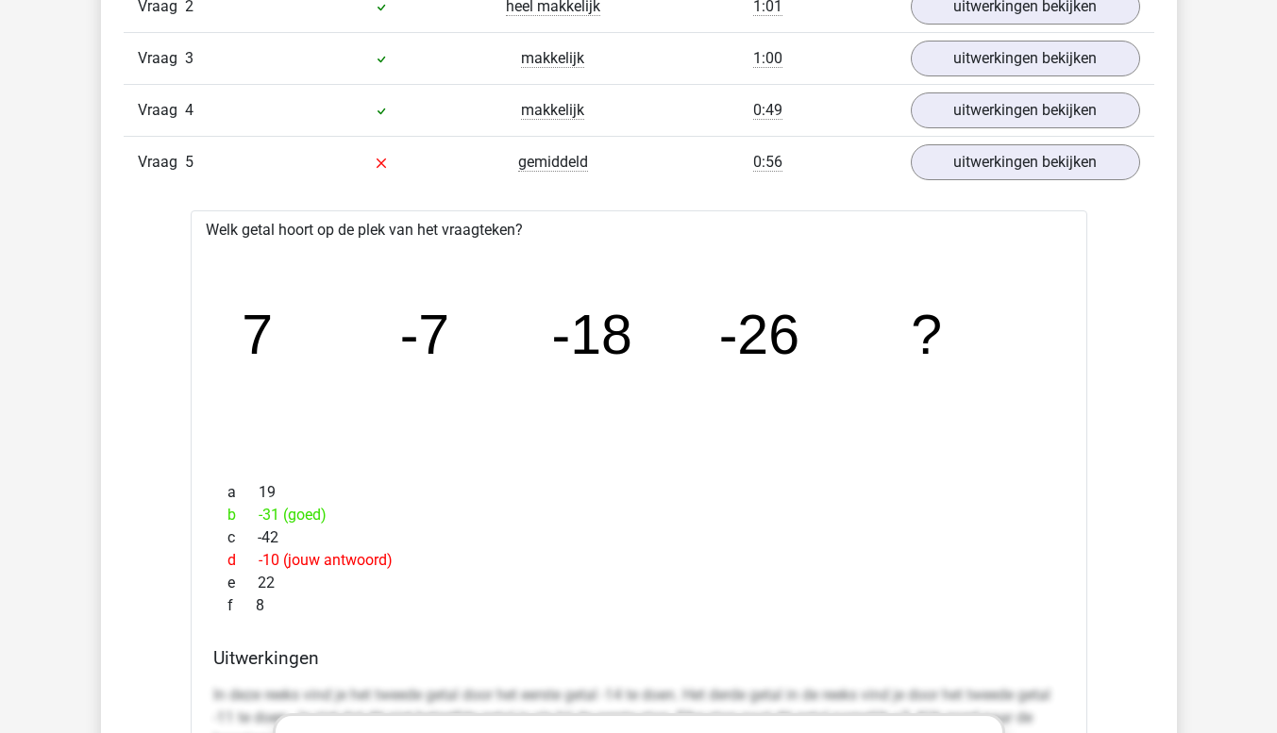
click at [624, 379] on icon "image/svg+xml 7 -7 -18 -26 ?" at bounding box center [639, 354] width 836 height 210
click at [803, 406] on icon "image/svg+xml 7 -7 -18 -26 ?" at bounding box center [639, 354] width 836 height 210
click at [232, 359] on icon "image/svg+xml 7 -7 -18 -26 ?" at bounding box center [639, 354] width 836 height 210
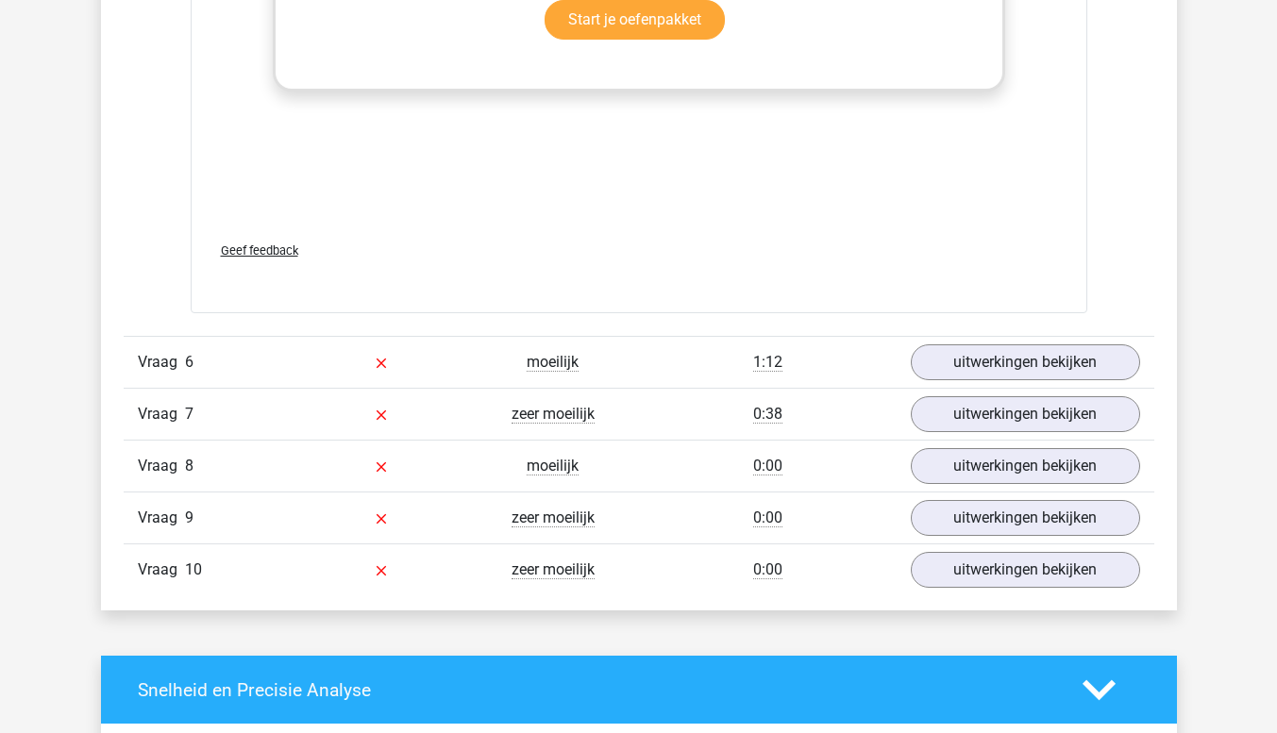
scroll to position [2717, 0]
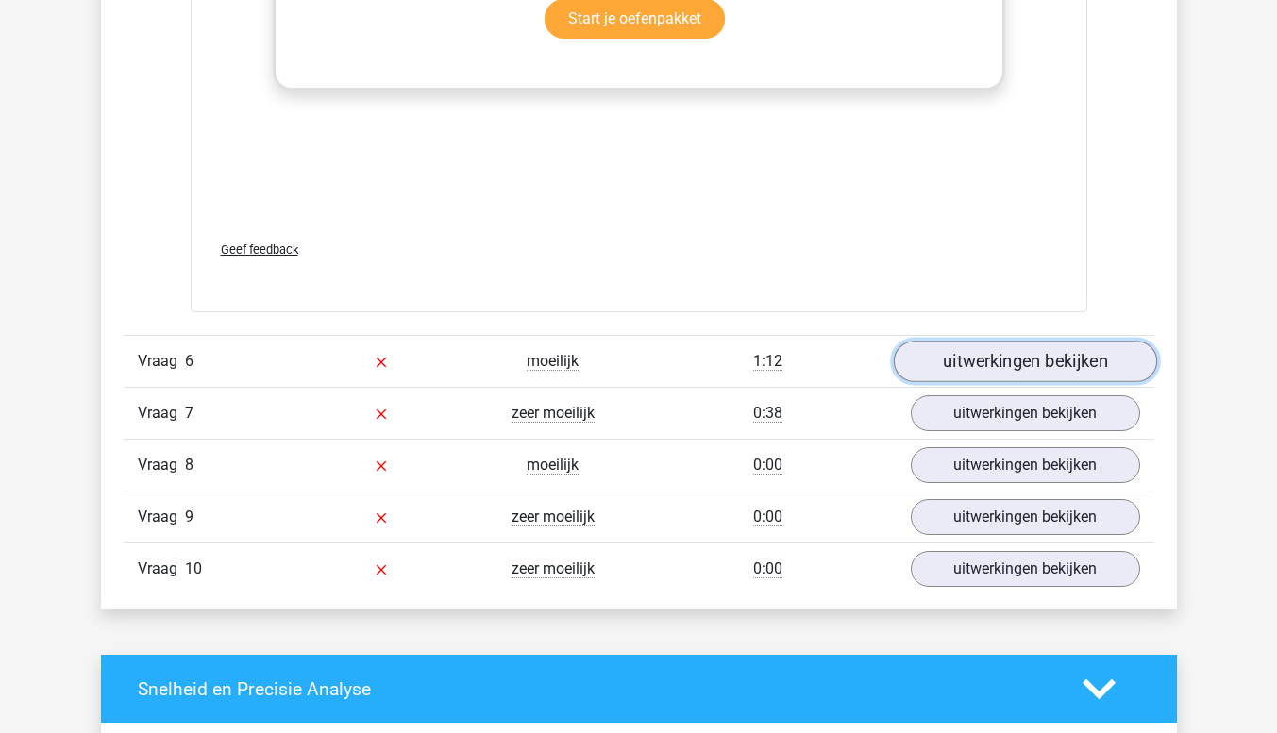
click at [957, 358] on link "uitwerkingen bekijken" at bounding box center [1024, 362] width 263 height 42
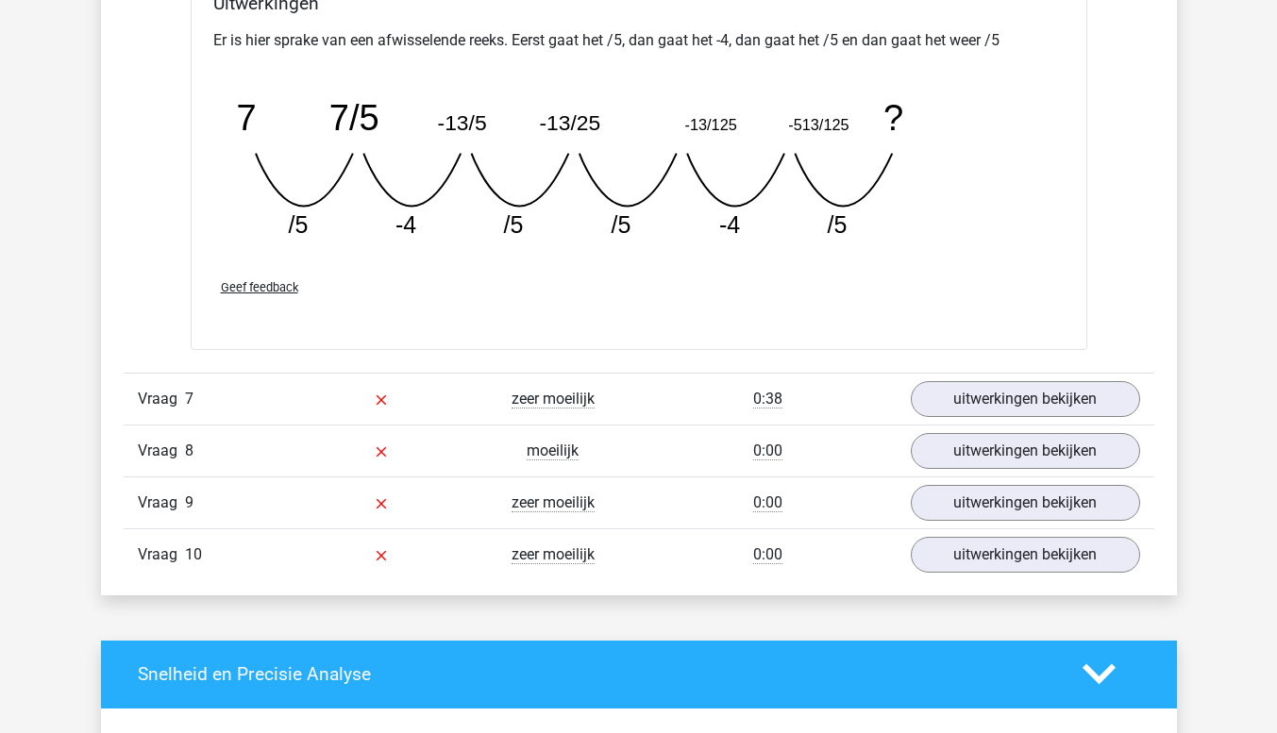
scroll to position [3557, 0]
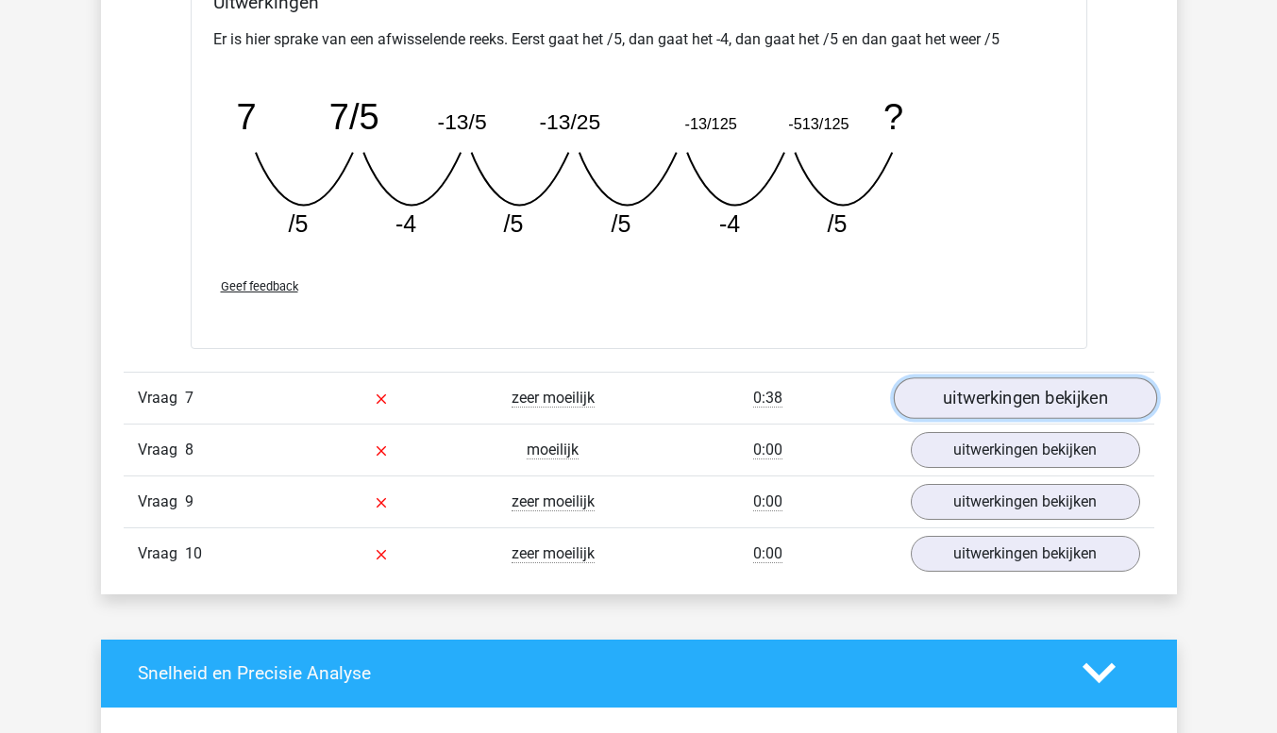
click at [953, 398] on link "uitwerkingen bekijken" at bounding box center [1024, 399] width 263 height 42
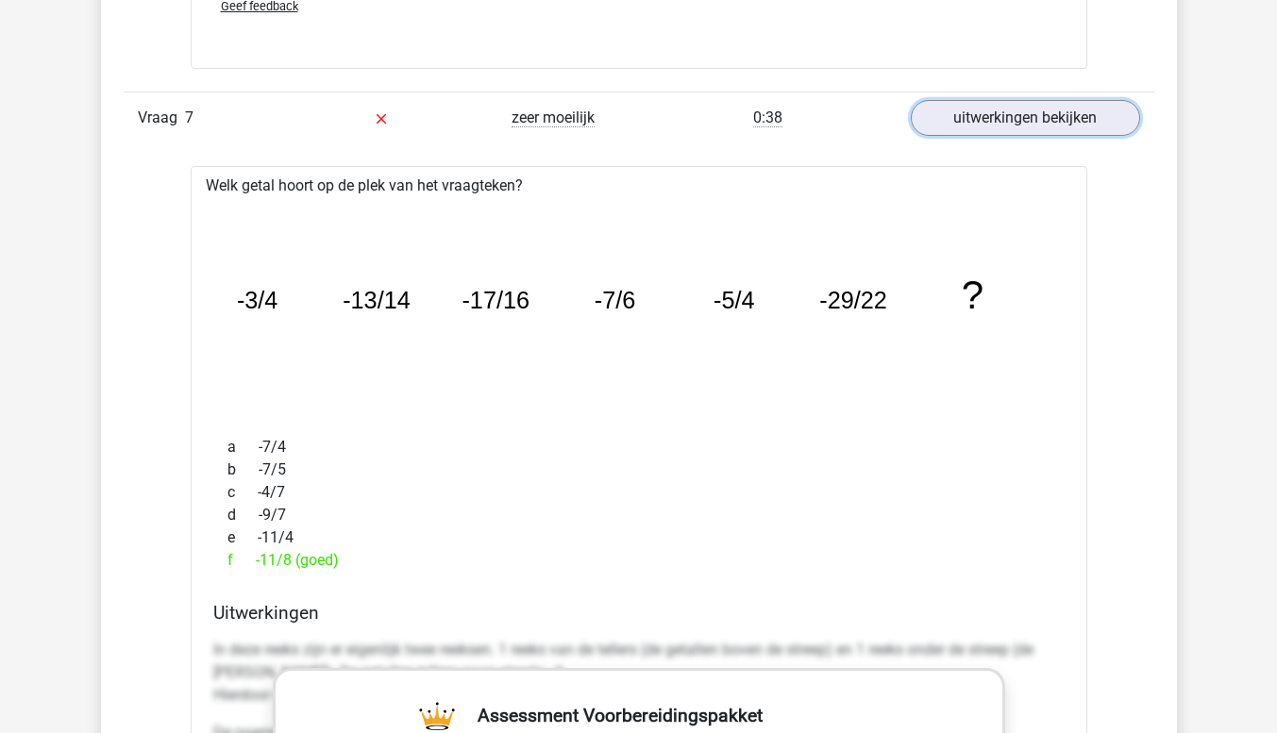
scroll to position [3836, 0]
click at [1001, 133] on link "uitwerkingen bekijken" at bounding box center [1024, 119] width 263 height 42
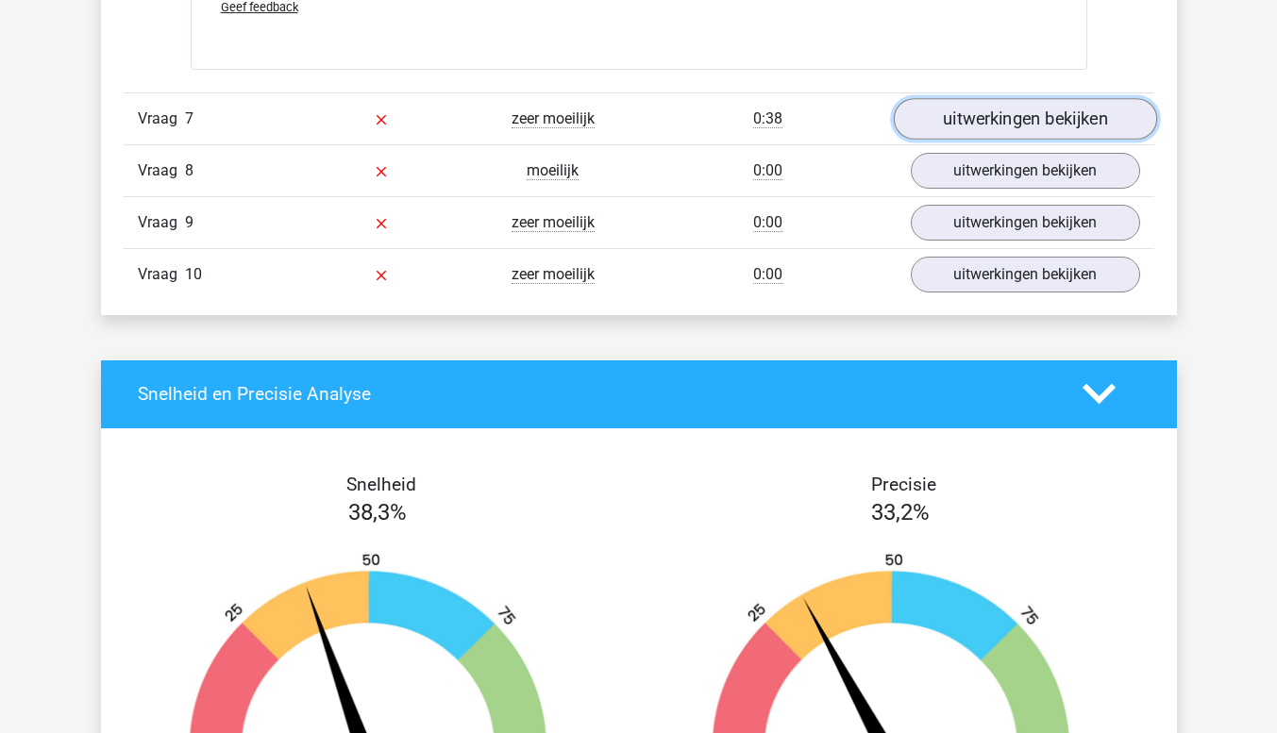
click at [1001, 133] on link "uitwerkingen bekijken" at bounding box center [1024, 119] width 263 height 42
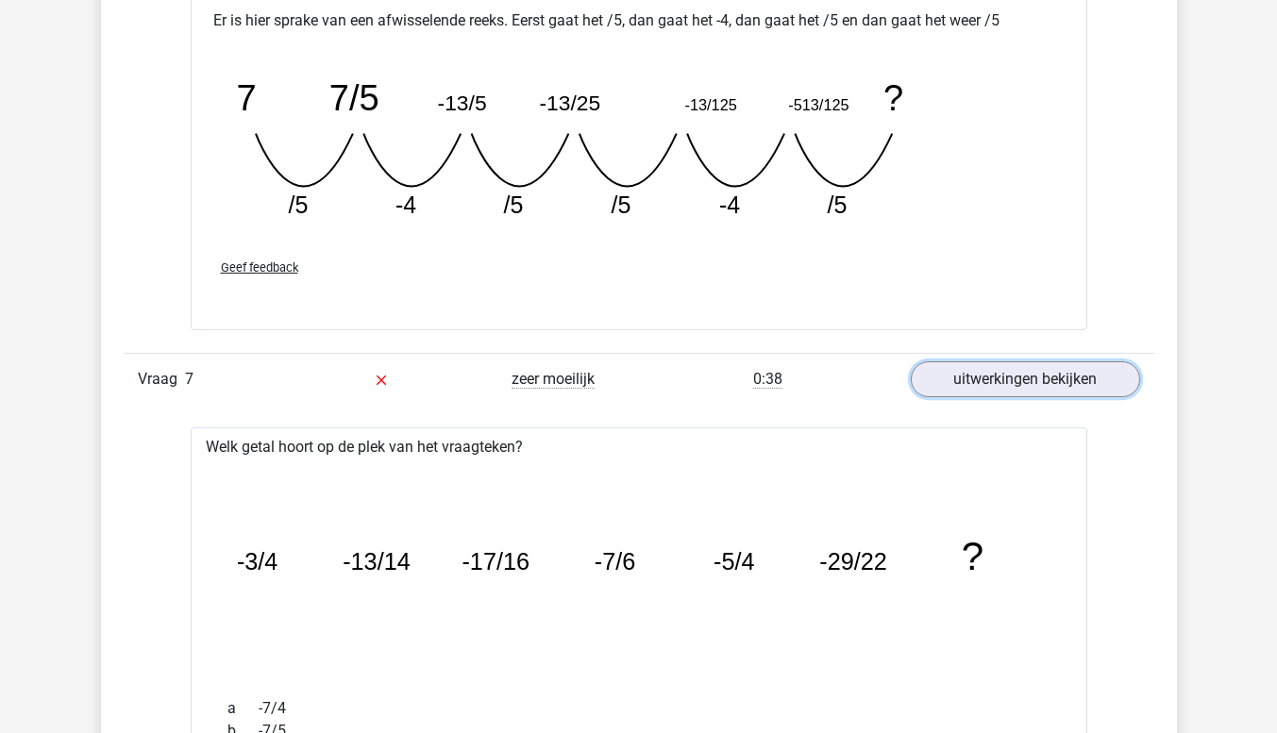
scroll to position [3570, 0]
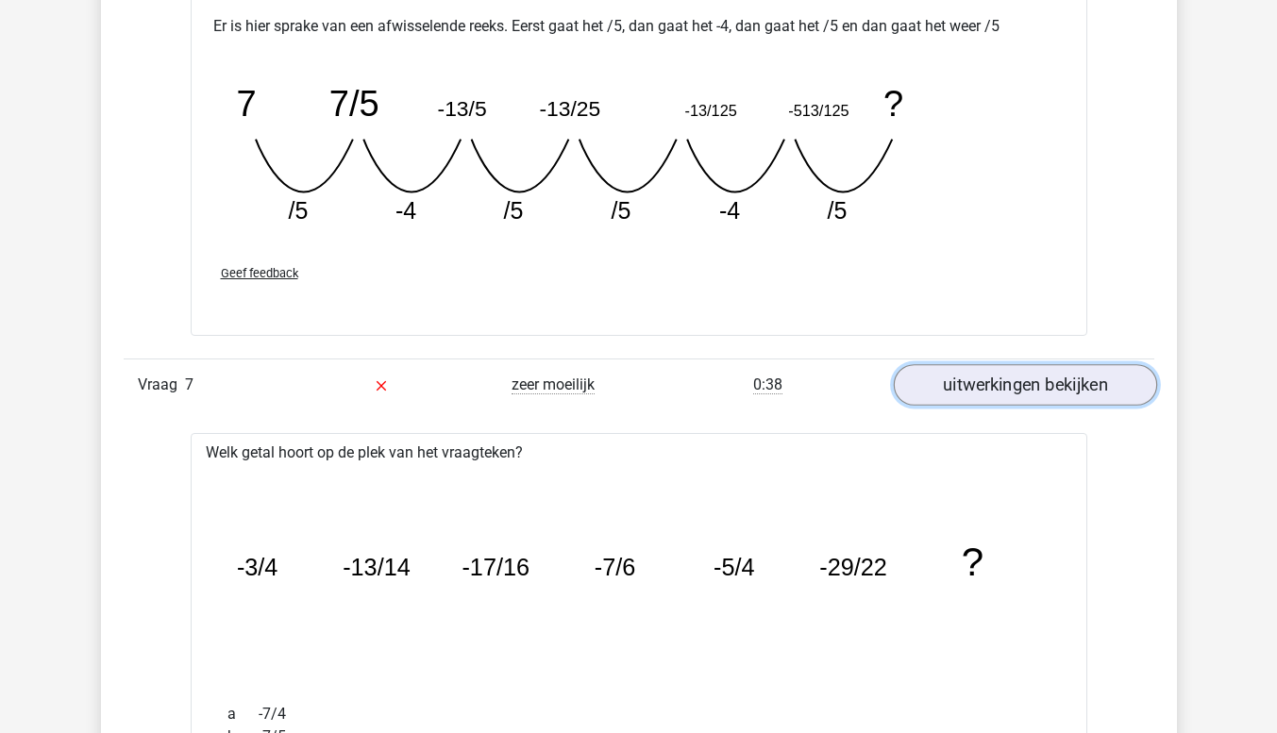
click at [978, 386] on link "uitwerkingen bekijken" at bounding box center [1024, 385] width 263 height 42
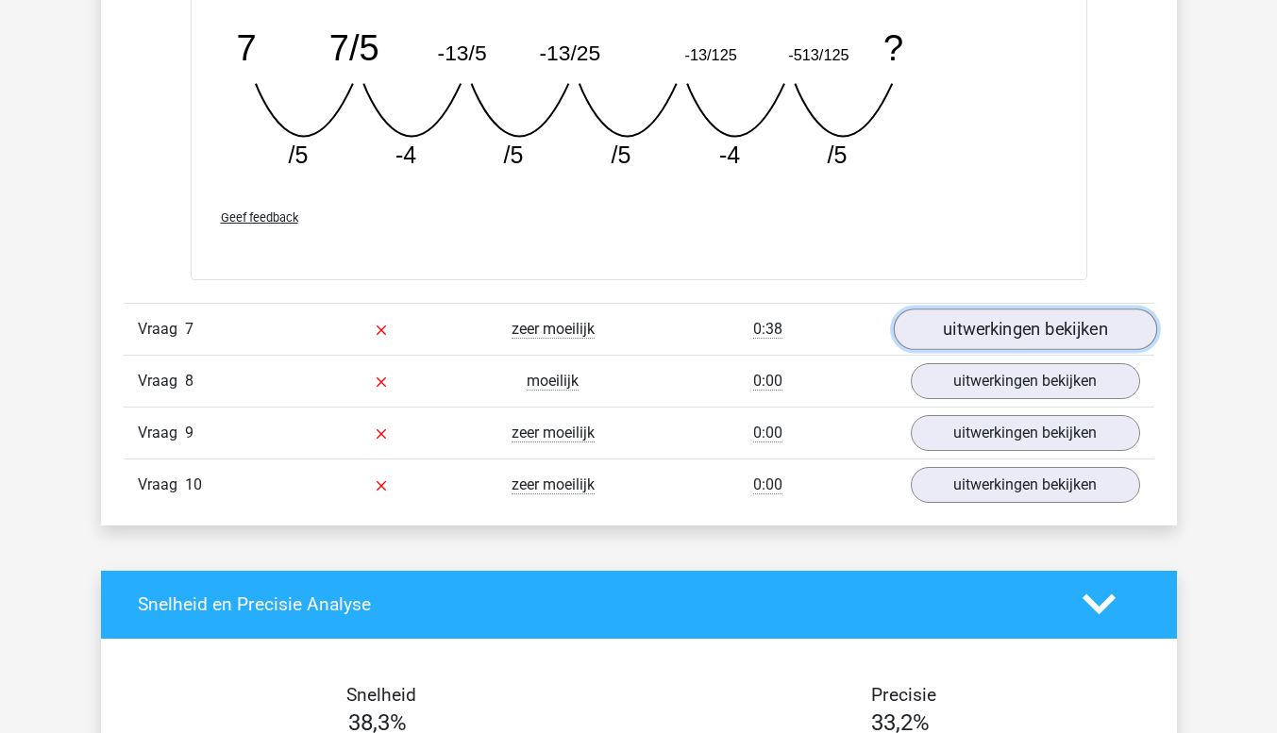
scroll to position [3628, 0]
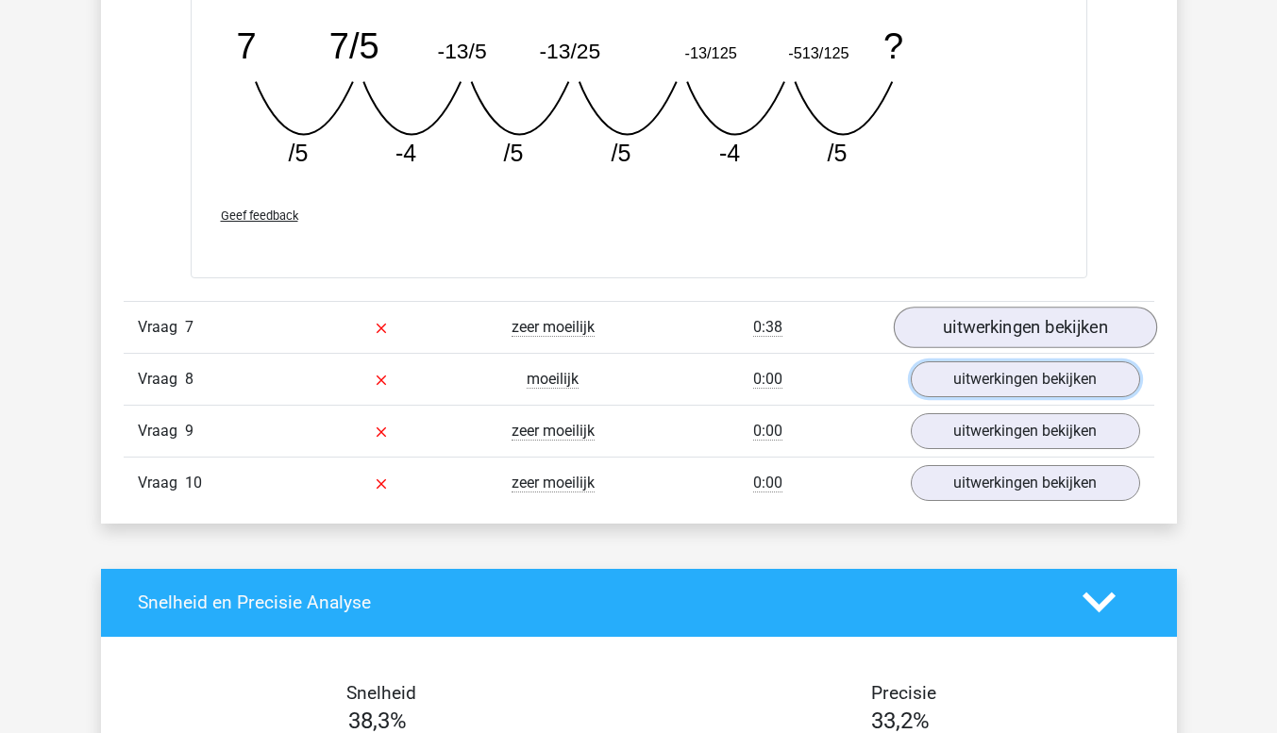
click at [978, 386] on link "uitwerkingen bekijken" at bounding box center [1025, 380] width 229 height 36
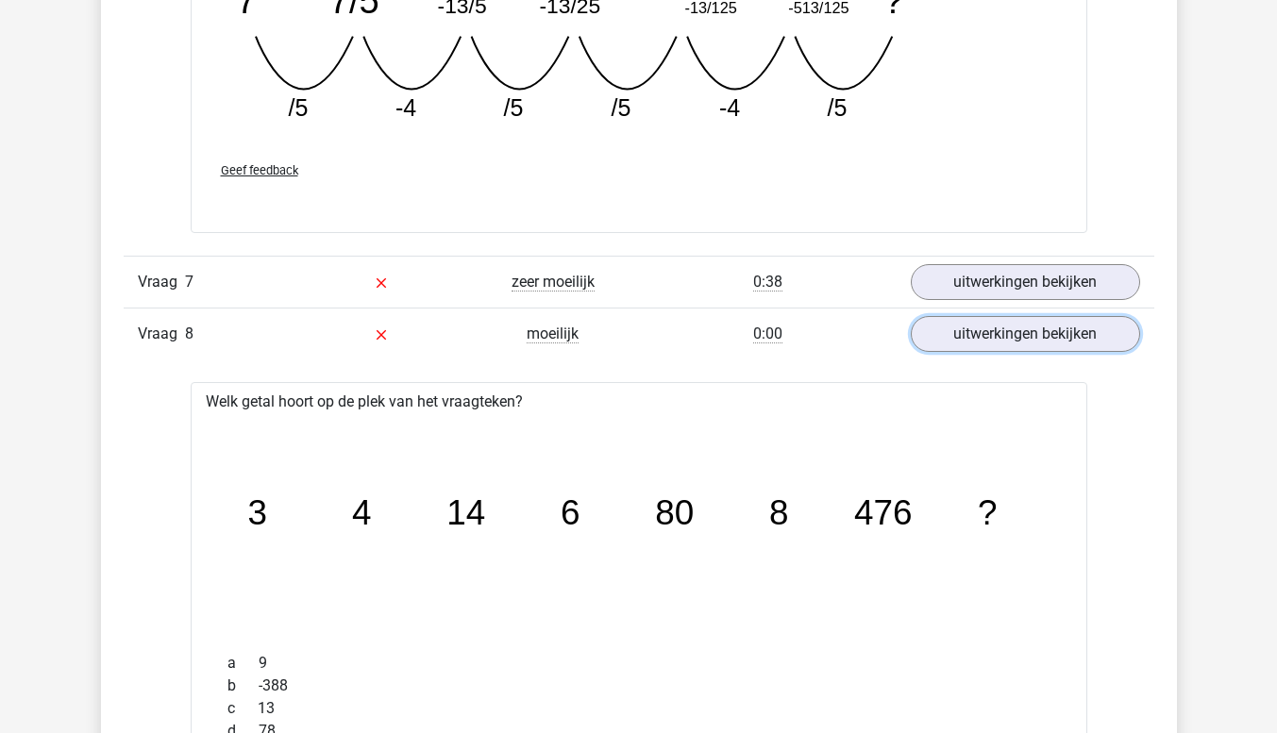
scroll to position [3662, 0]
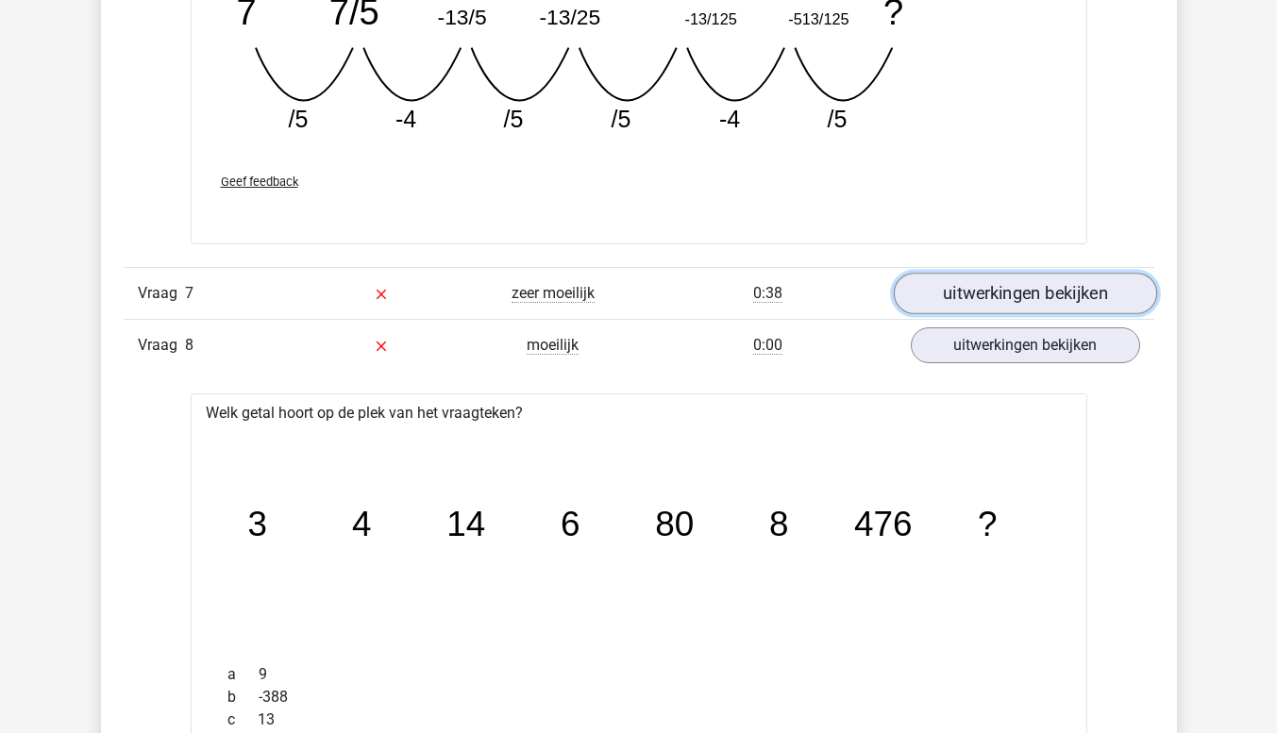
click at [978, 291] on link "uitwerkingen bekijken" at bounding box center [1024, 294] width 263 height 42
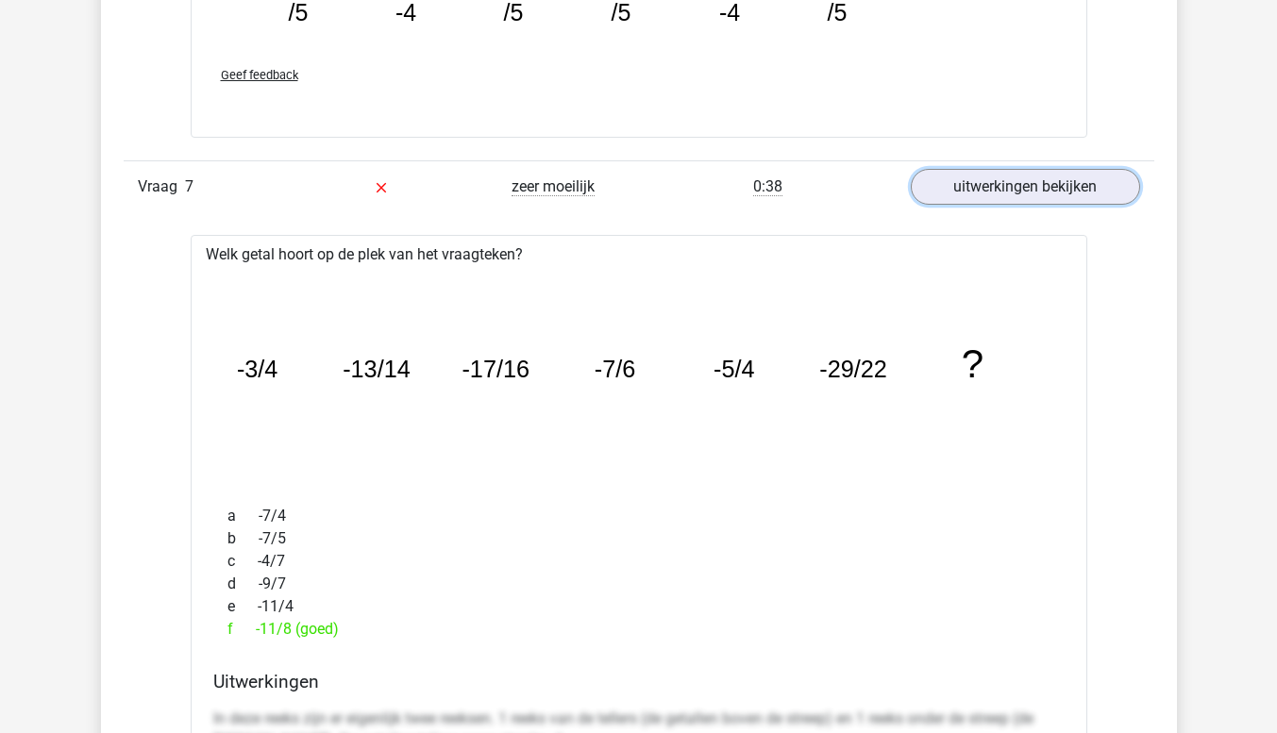
scroll to position [3773, 0]
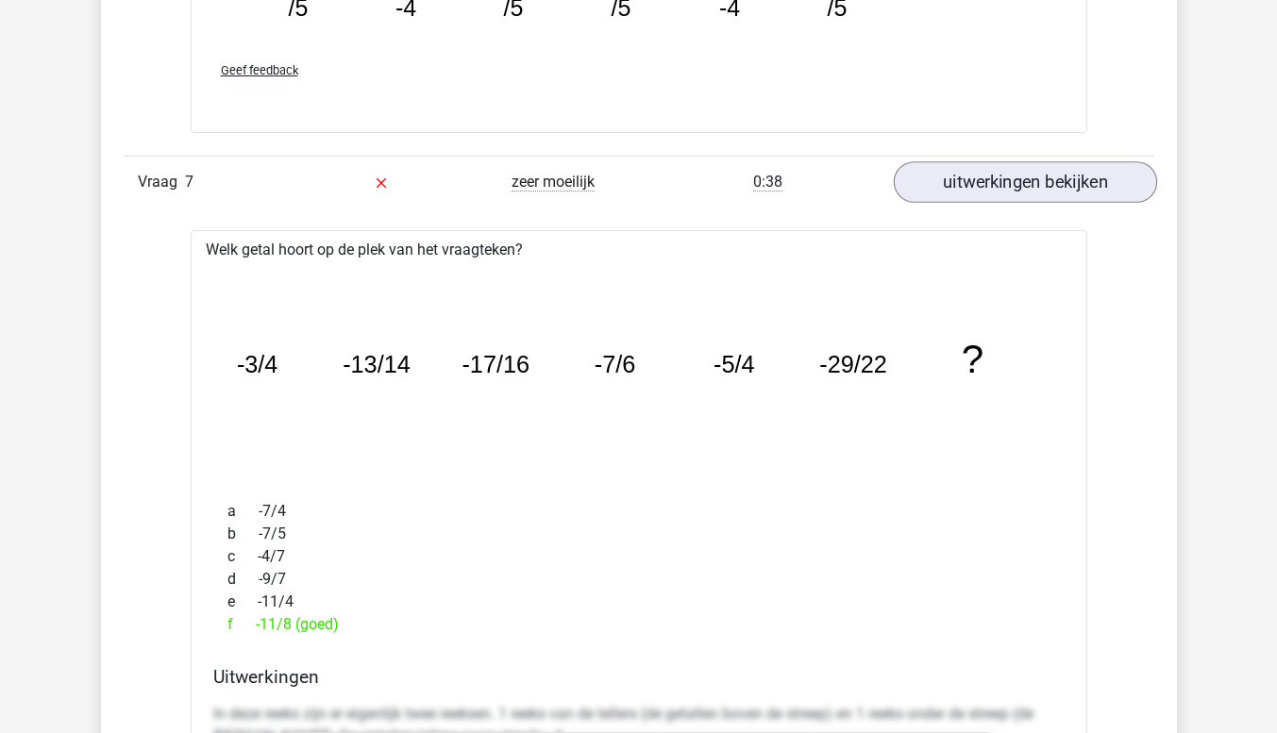
drag, startPoint x: 1069, startPoint y: 160, endPoint x: 1051, endPoint y: 180, distance: 27.4
click at [1051, 180] on div "Vraag 7 zeer moeilijk 0:38 uitwerkingen bekijken" at bounding box center [639, 182] width 1031 height 52
click at [1051, 180] on link "uitwerkingen bekijken" at bounding box center [1024, 182] width 263 height 42
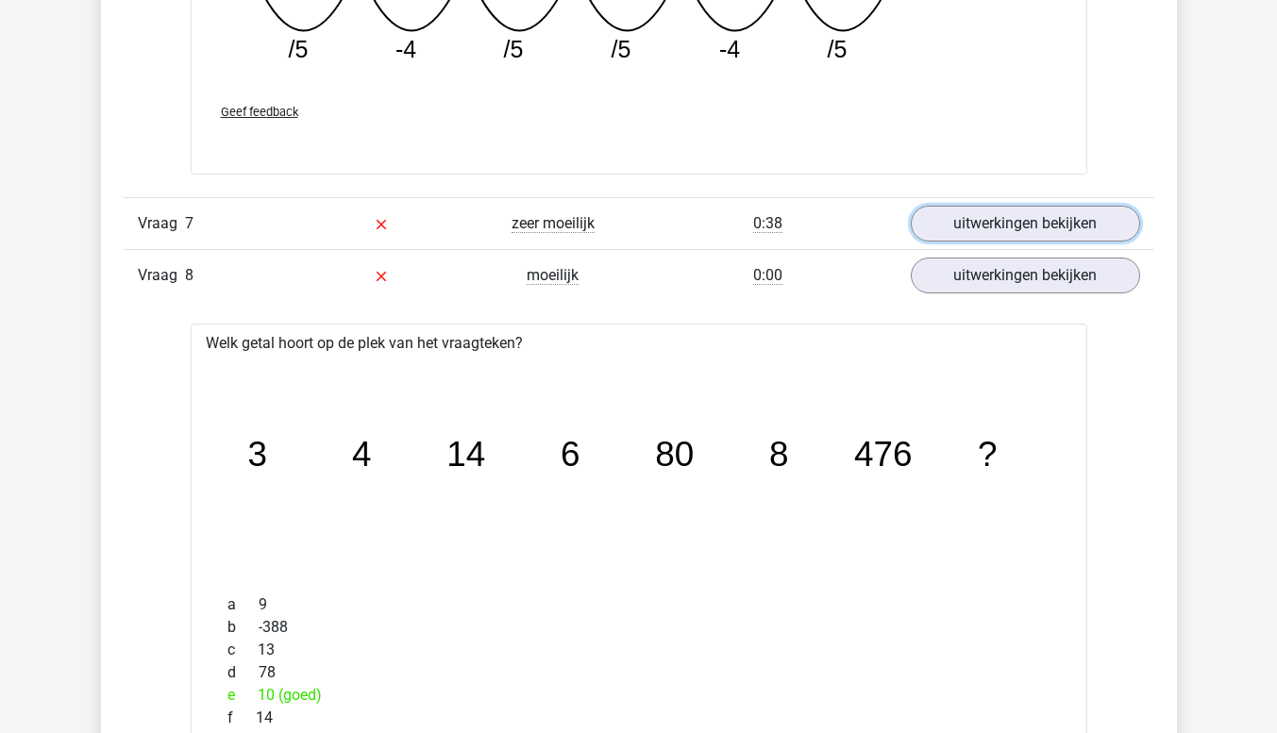
scroll to position [3641, 0]
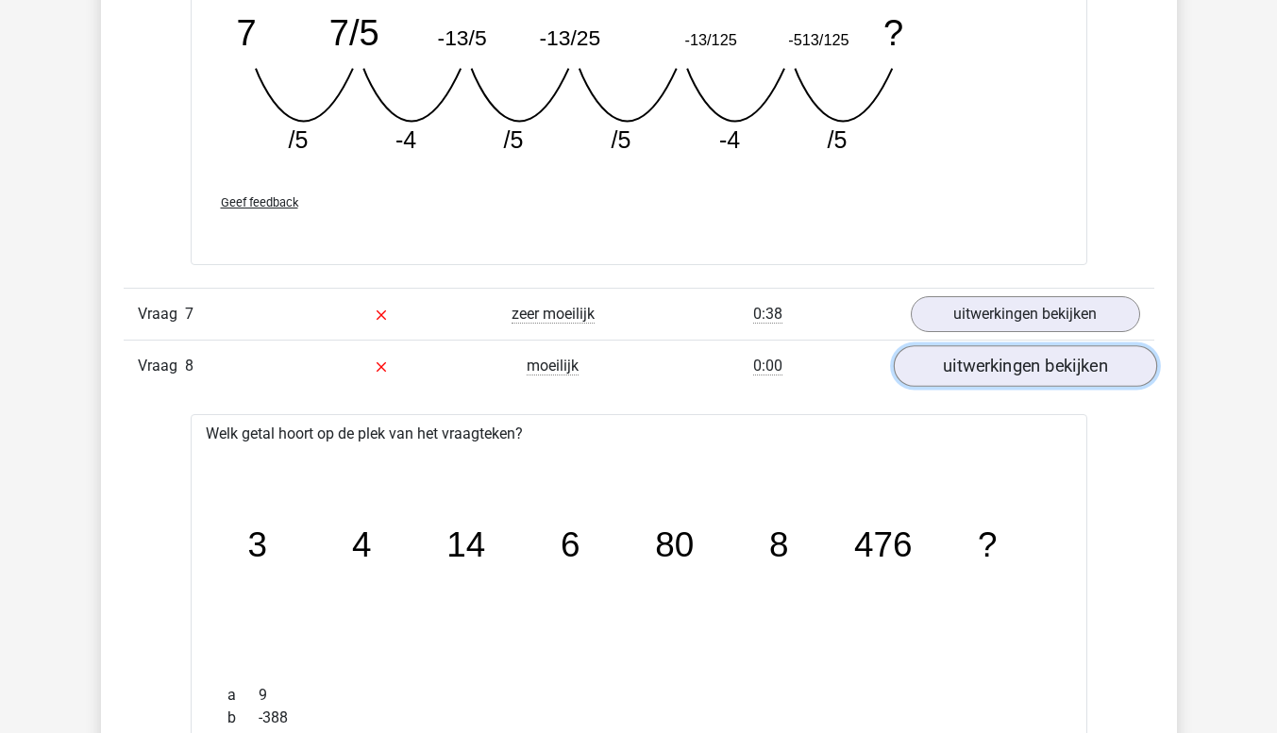
click at [949, 365] on link "uitwerkingen bekijken" at bounding box center [1024, 366] width 263 height 42
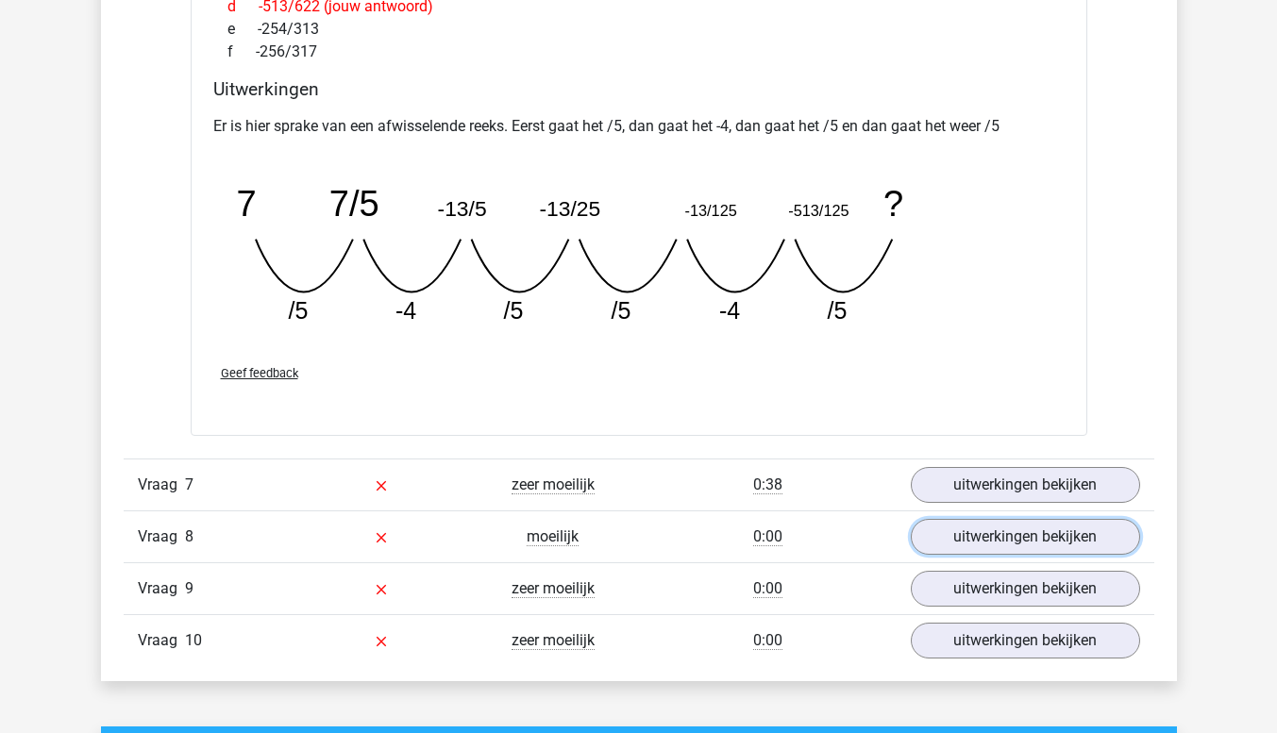
scroll to position [3546, 0]
